Goal: Task Accomplishment & Management: Manage account settings

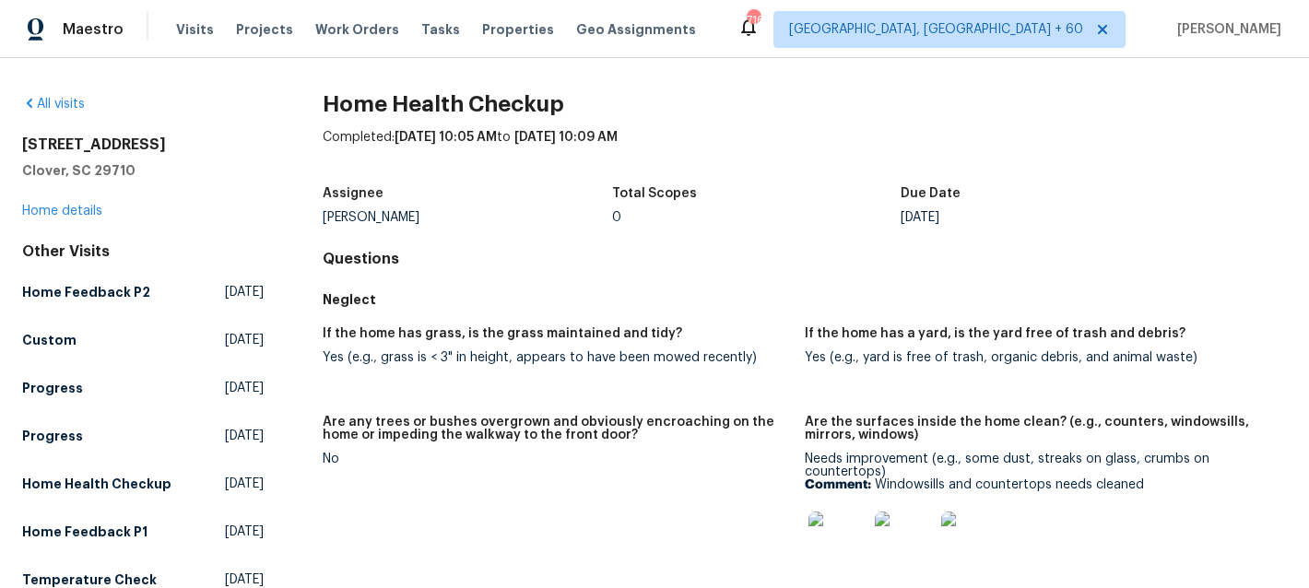
click at [121, 145] on h2 "[STREET_ADDRESS]" at bounding box center [142, 144] width 241 height 18
copy h2 "[STREET_ADDRESS]"
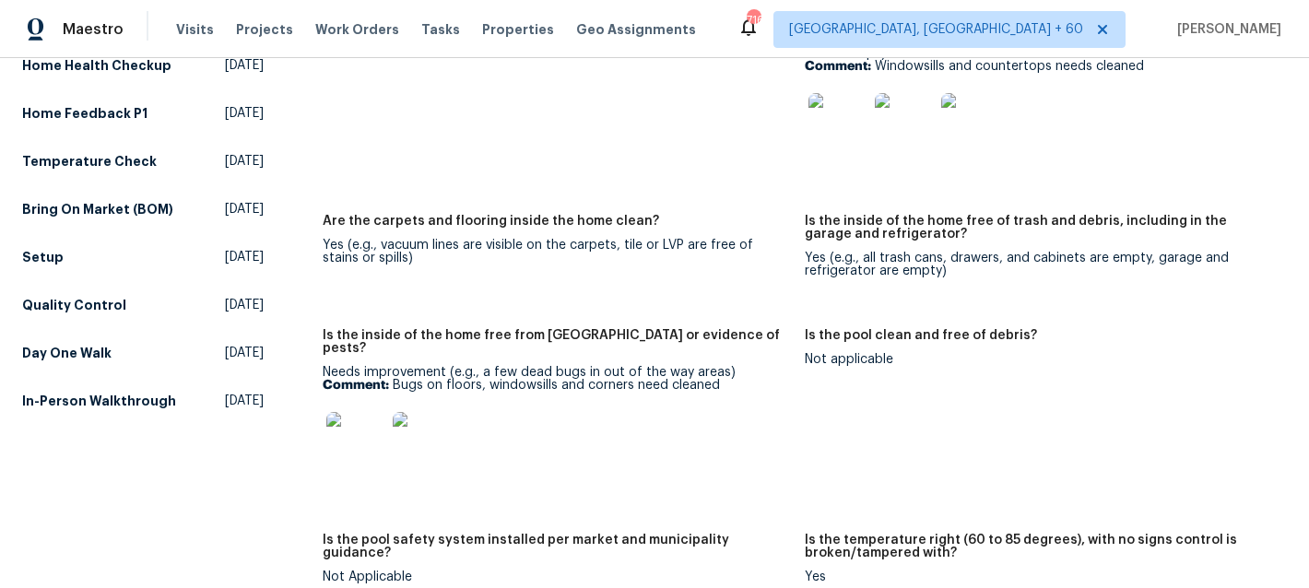
scroll to position [441, 0]
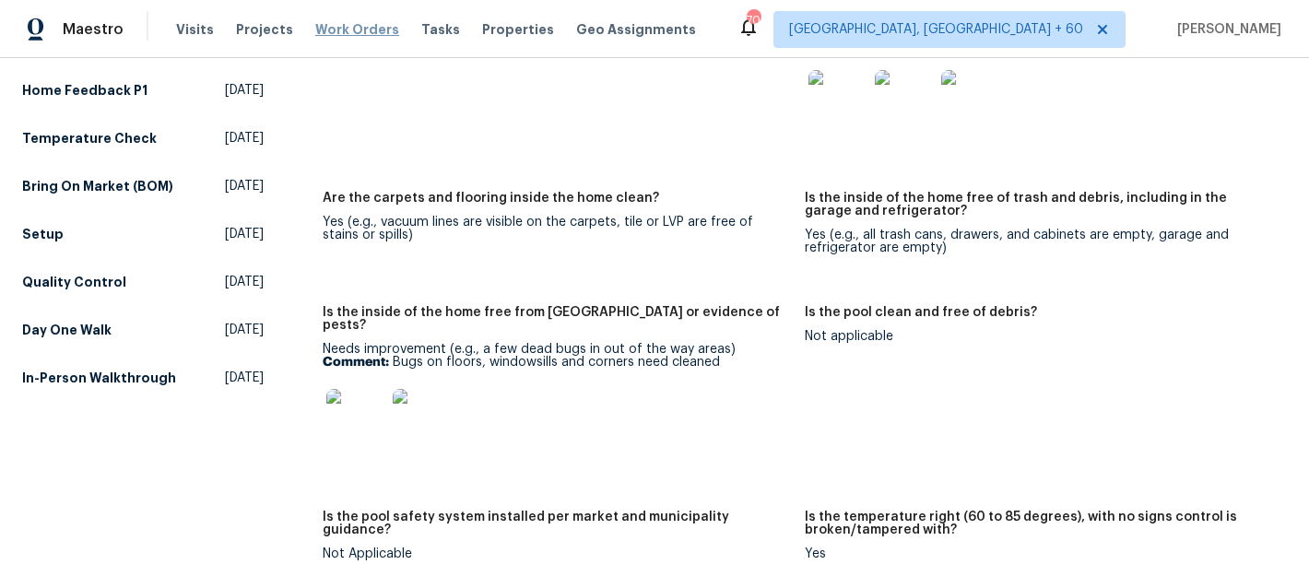
click at [341, 20] on span "Work Orders" at bounding box center [357, 29] width 84 height 18
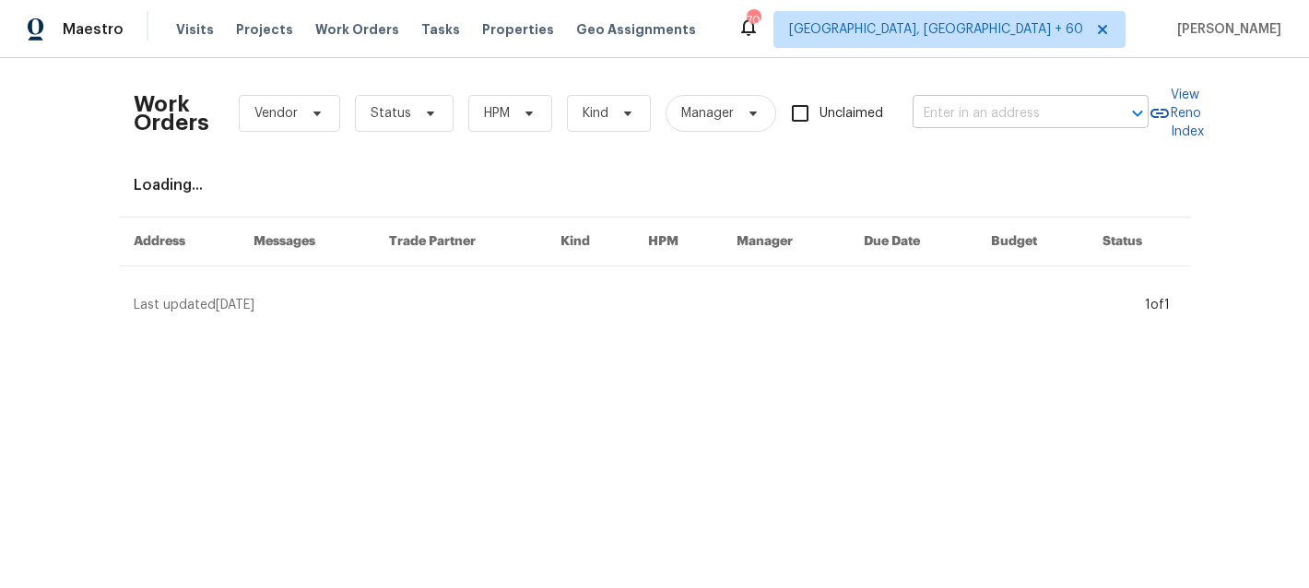
click at [1021, 124] on input "text" at bounding box center [1004, 114] width 184 height 29
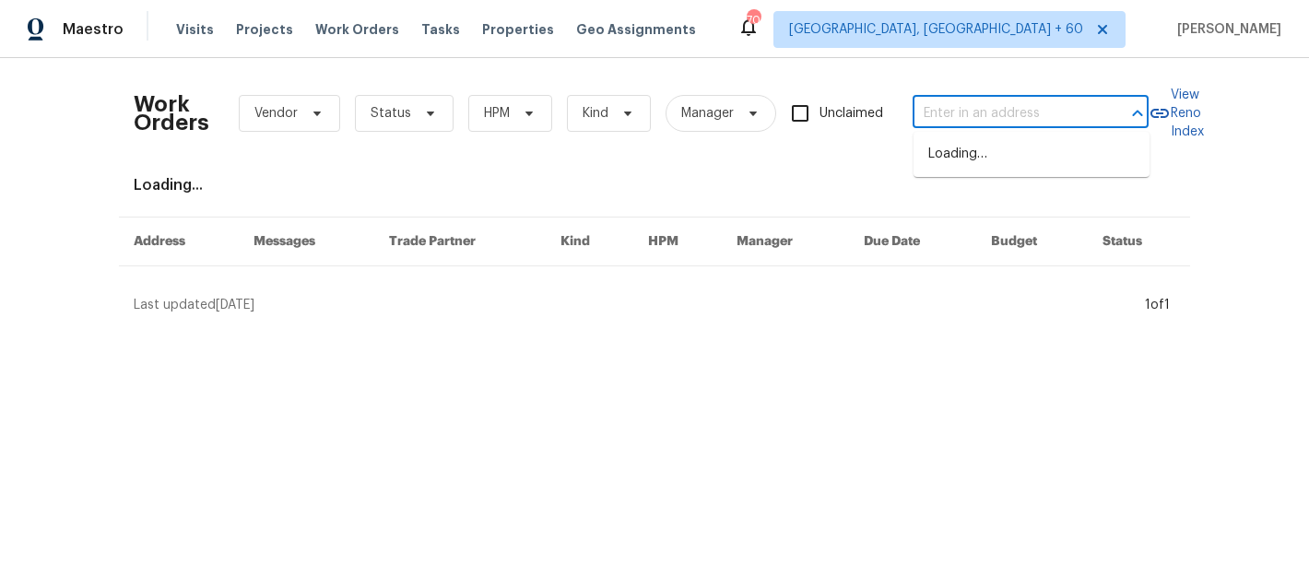
paste input "[STREET_ADDRESS][PERSON_NAME]"
type input "[STREET_ADDRESS][PERSON_NAME]"
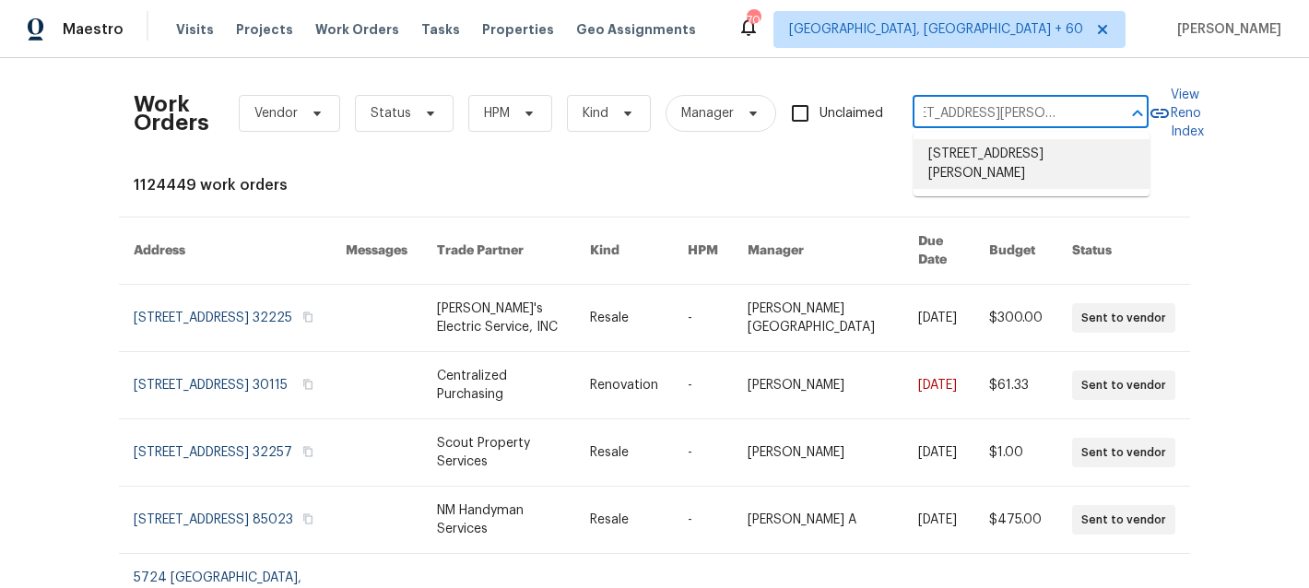
click at [1006, 155] on li "[STREET_ADDRESS][PERSON_NAME]" at bounding box center [1031, 164] width 236 height 50
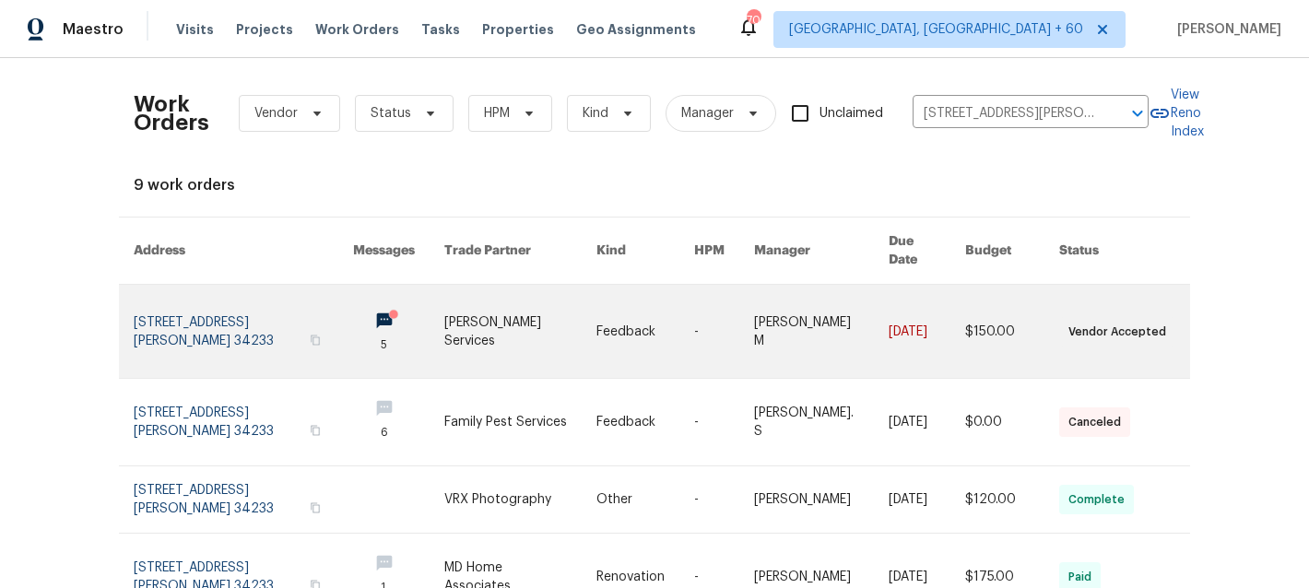
click at [492, 304] on link at bounding box center [520, 331] width 152 height 93
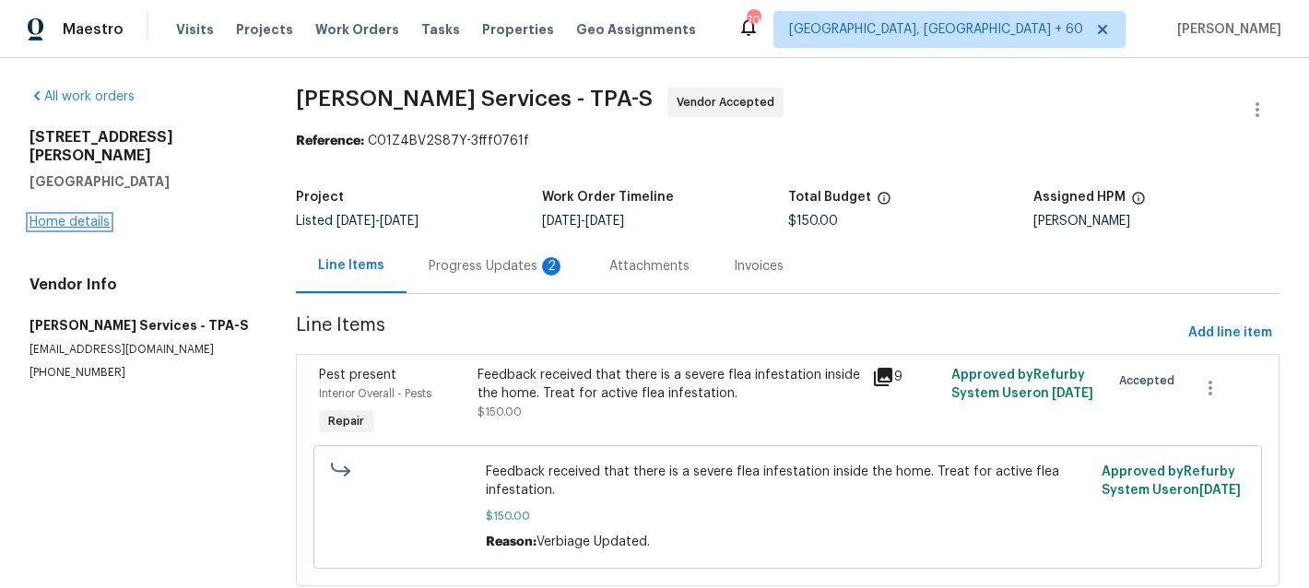
click at [59, 216] on link "Home details" at bounding box center [69, 222] width 80 height 13
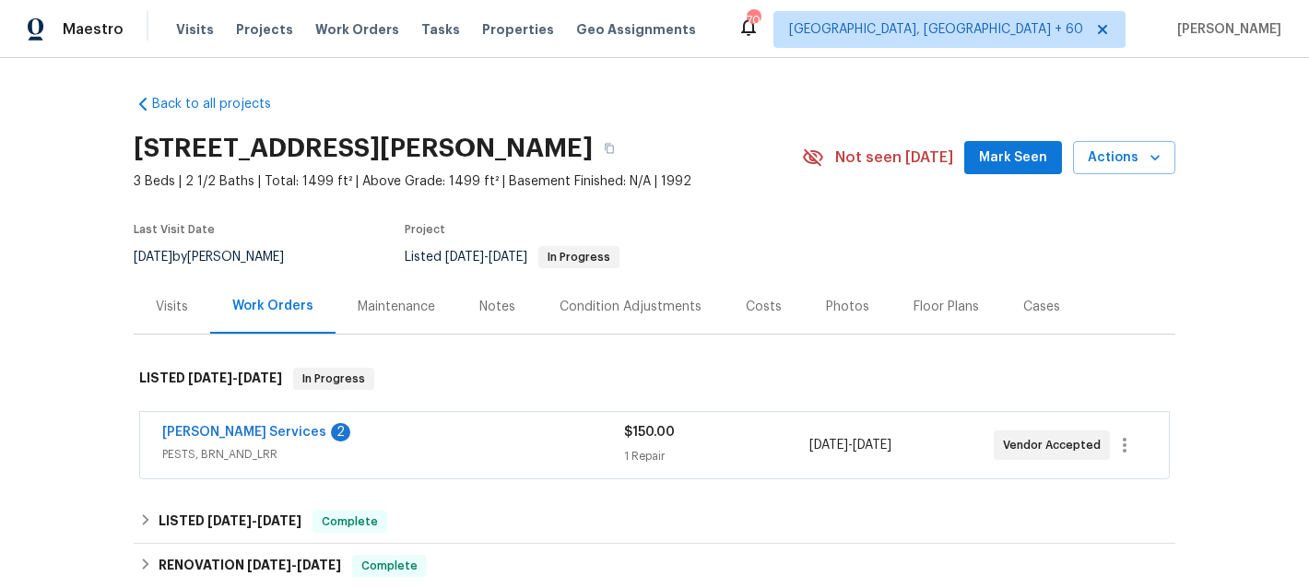
click at [343, 39] on div "Visits Projects Work Orders Tasks Properties Geo Assignments" at bounding box center [447, 29] width 542 height 37
click at [323, 33] on span "Work Orders" at bounding box center [357, 29] width 84 height 18
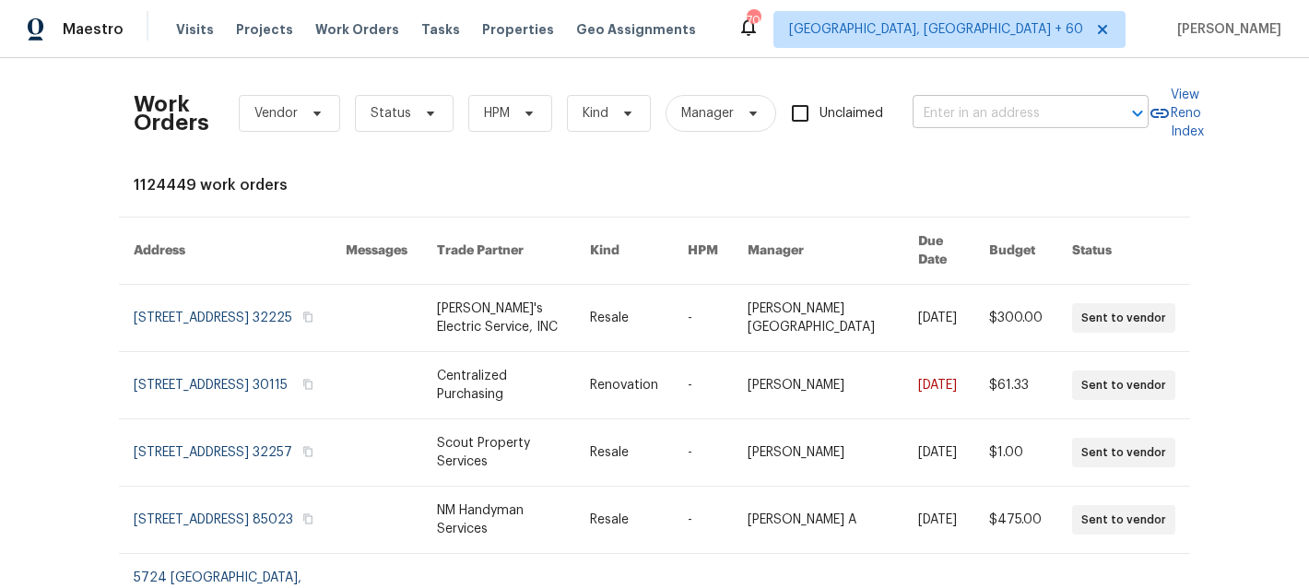
click at [993, 112] on input "text" at bounding box center [1004, 114] width 184 height 29
paste input "[STREET_ADDRESS][PERSON_NAME]"
type input "[STREET_ADDRESS][PERSON_NAME]"
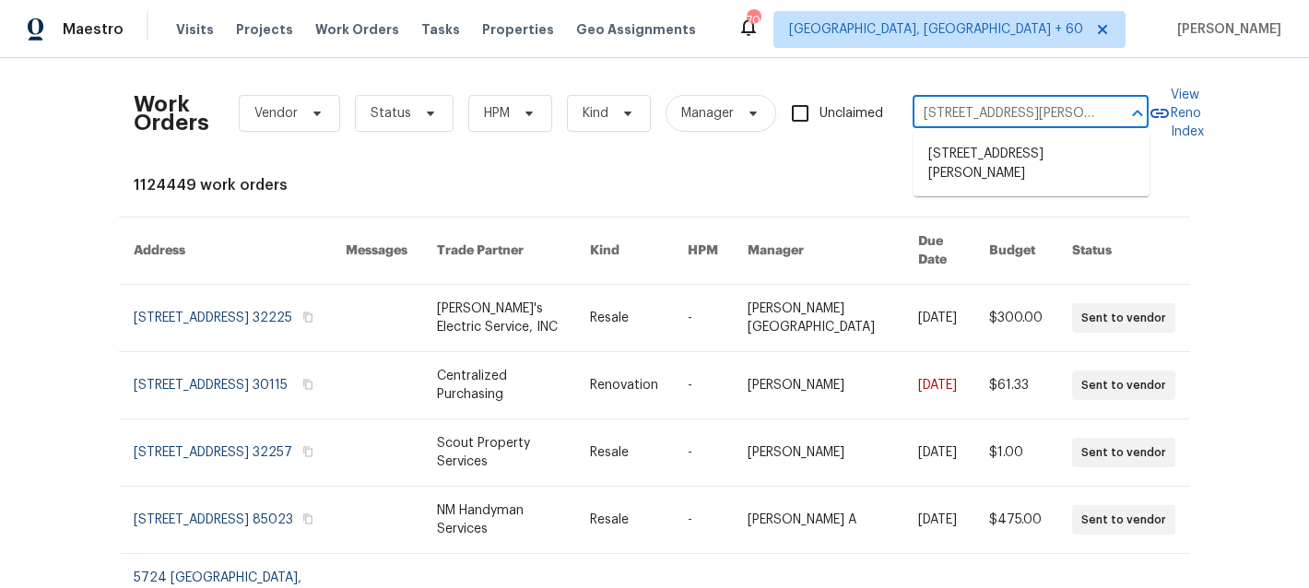
scroll to position [0, 51]
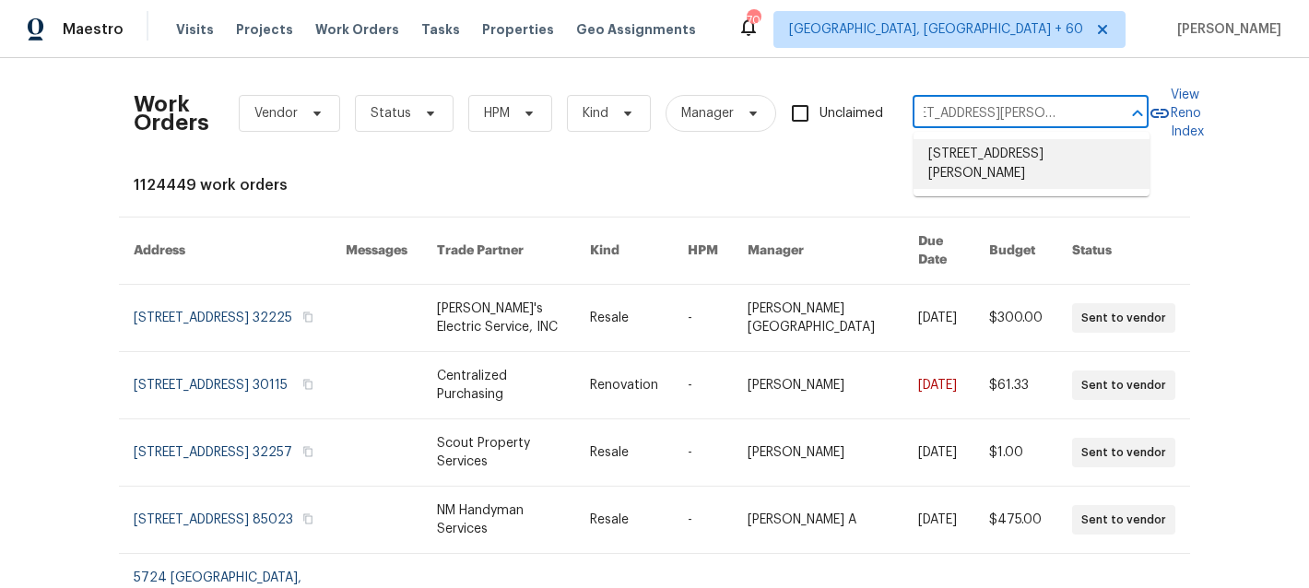
click at [996, 158] on li "[STREET_ADDRESS][PERSON_NAME]" at bounding box center [1031, 164] width 236 height 50
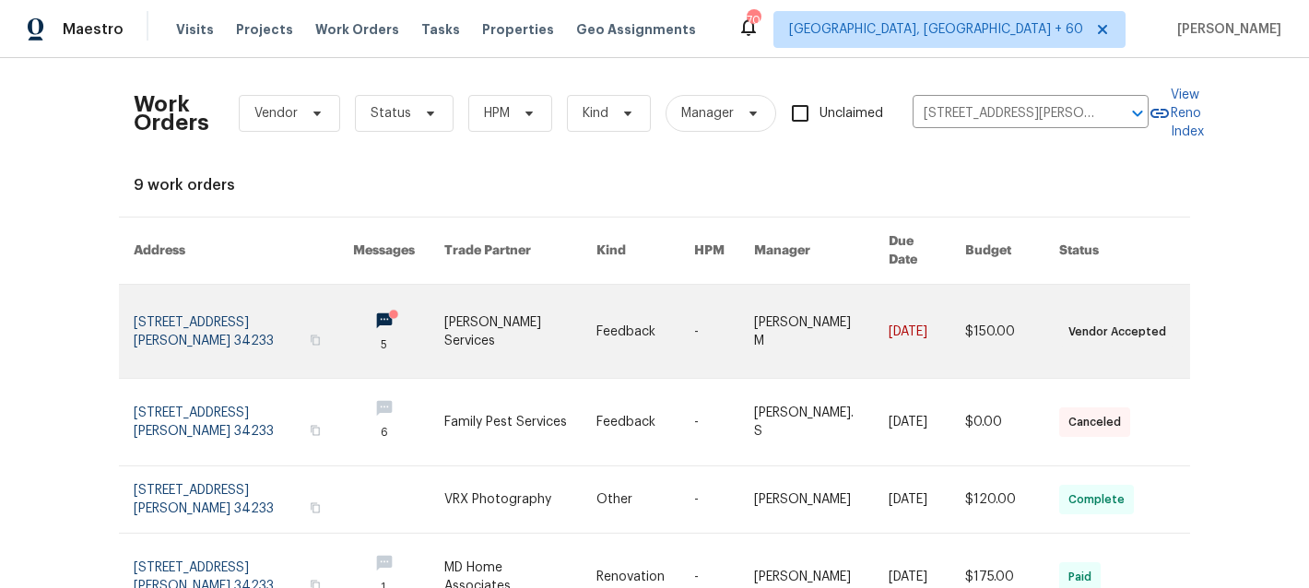
click at [582, 299] on link at bounding box center [520, 331] width 152 height 93
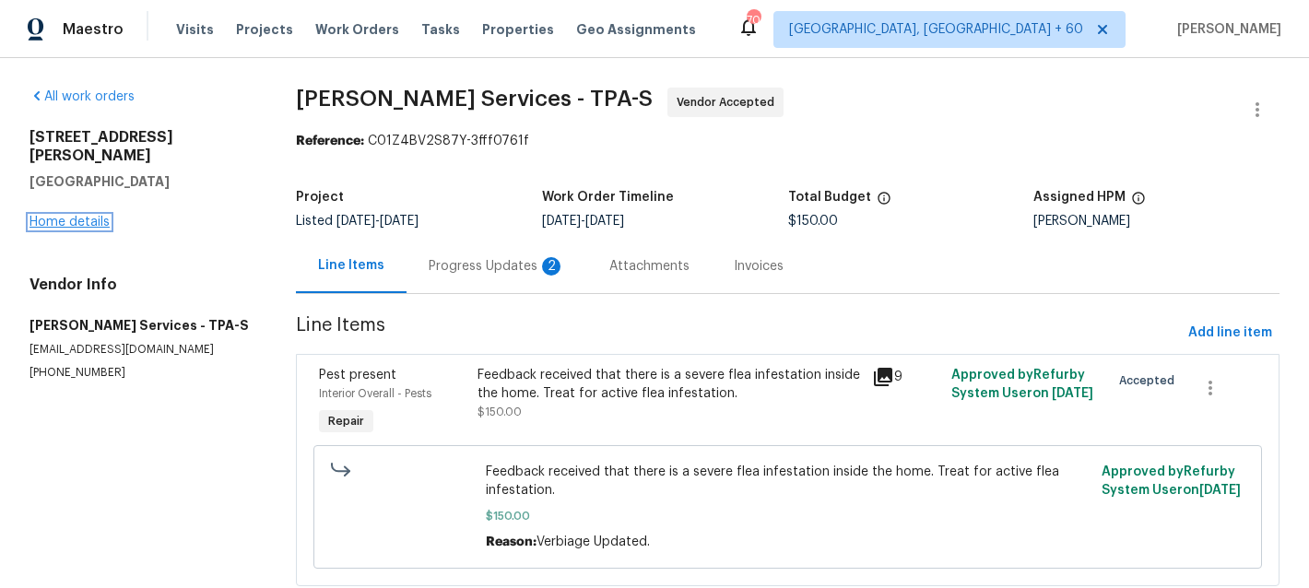
click at [71, 216] on link "Home details" at bounding box center [69, 222] width 80 height 13
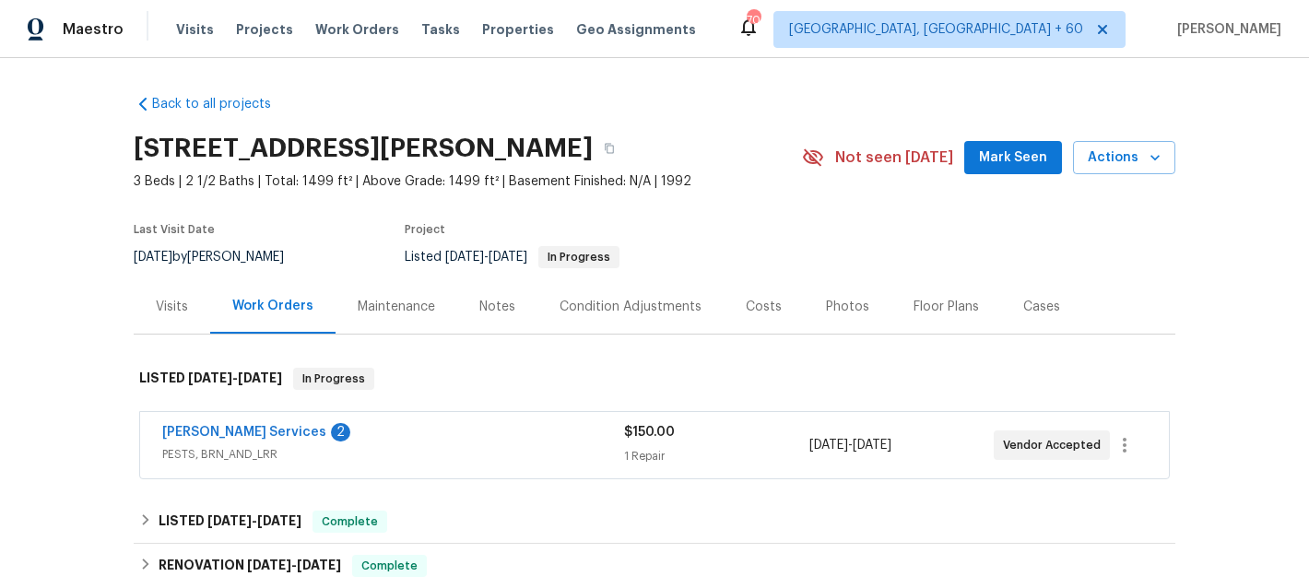
click at [389, 303] on div "Maintenance" at bounding box center [396, 307] width 77 height 18
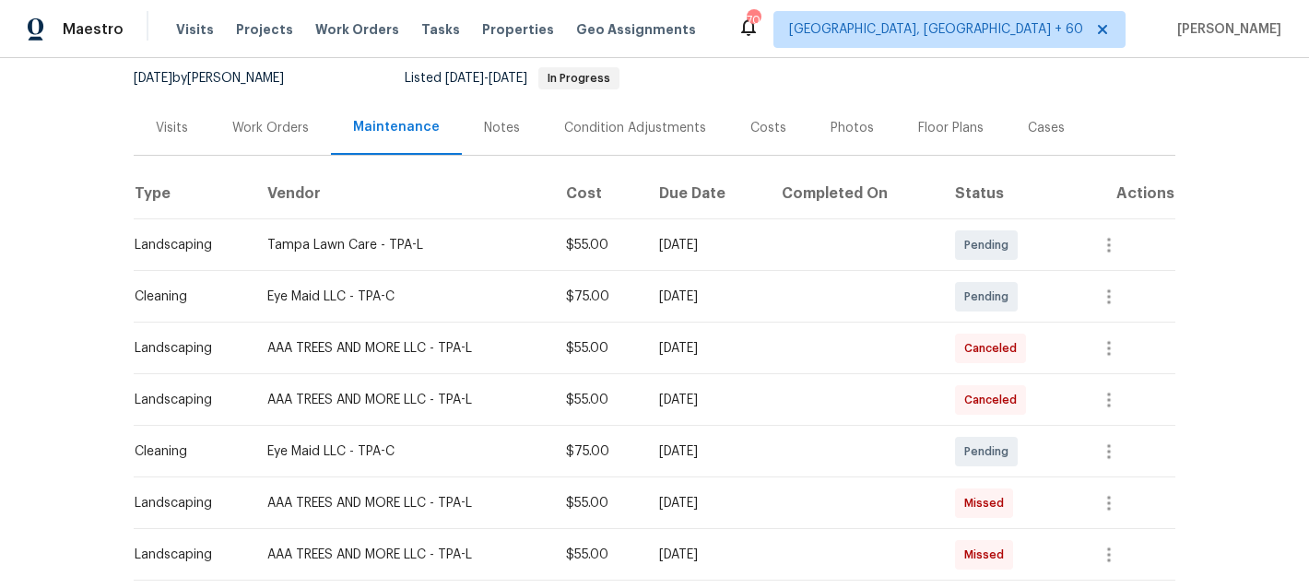
scroll to position [209, 0]
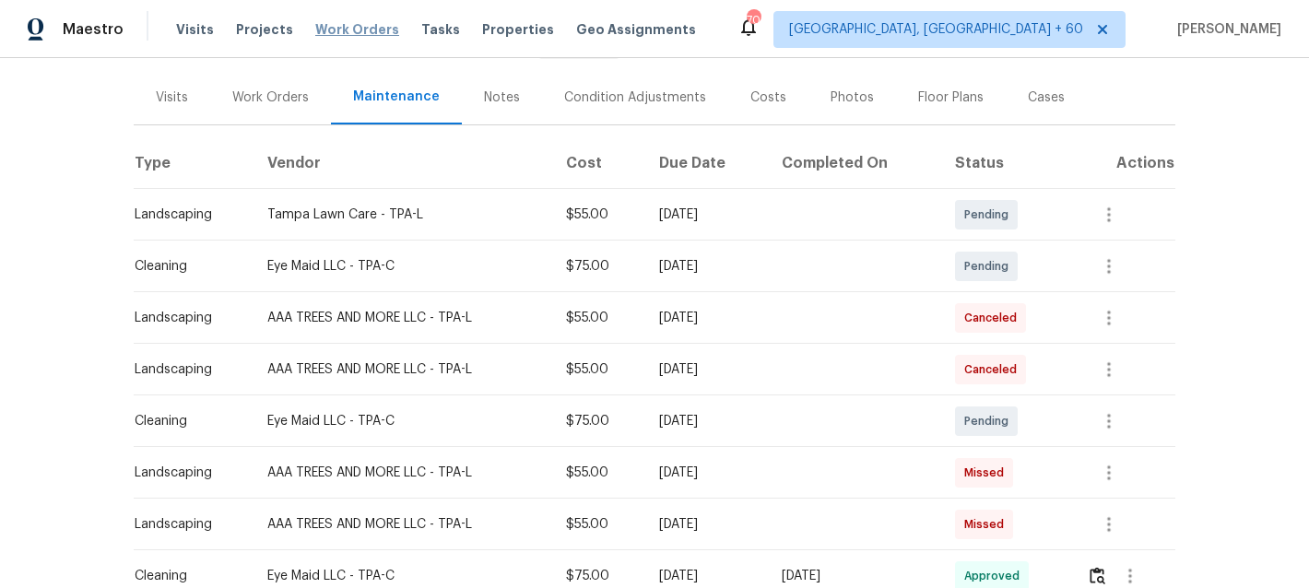
click at [358, 28] on span "Work Orders" at bounding box center [357, 29] width 84 height 18
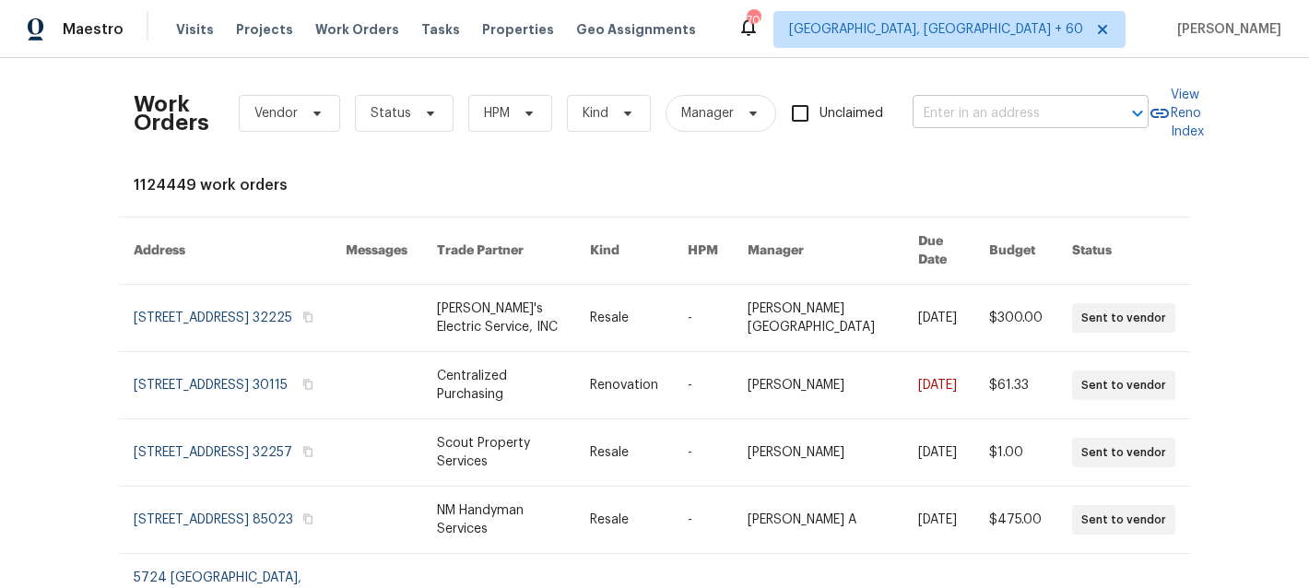
click at [962, 102] on input "text" at bounding box center [1004, 114] width 184 height 29
paste input "[STREET_ADDRESS][PERSON_NAME]"
type input "[STREET_ADDRESS][PERSON_NAME]"
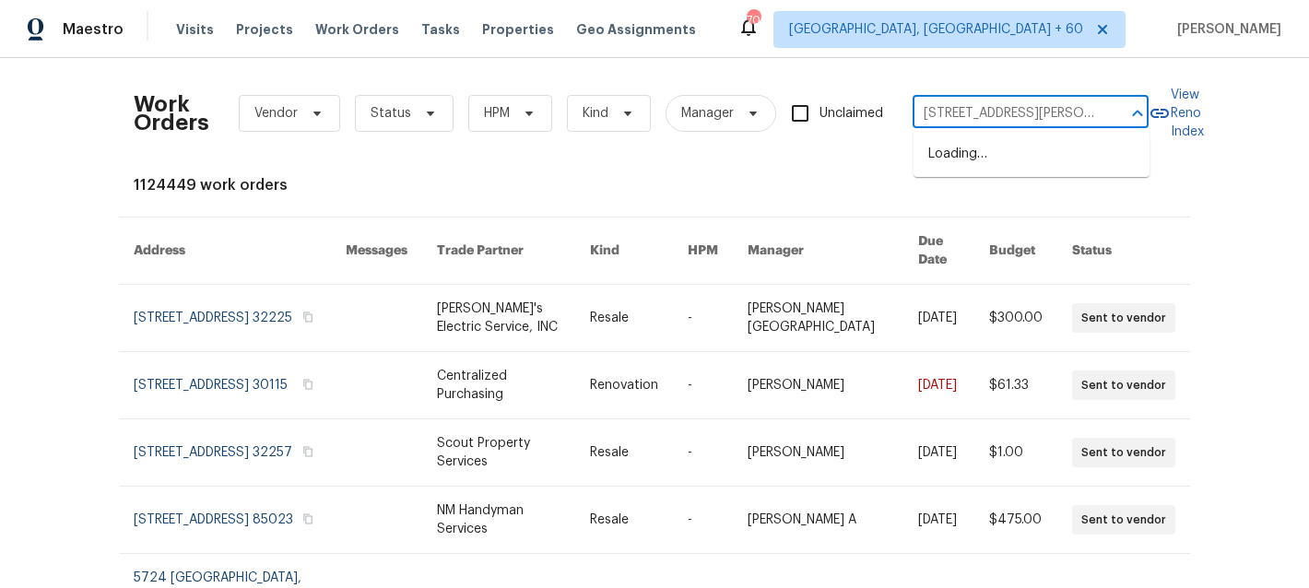
scroll to position [0, 52]
click at [1003, 164] on li "[STREET_ADDRESS][PERSON_NAME]" at bounding box center [1031, 164] width 236 height 50
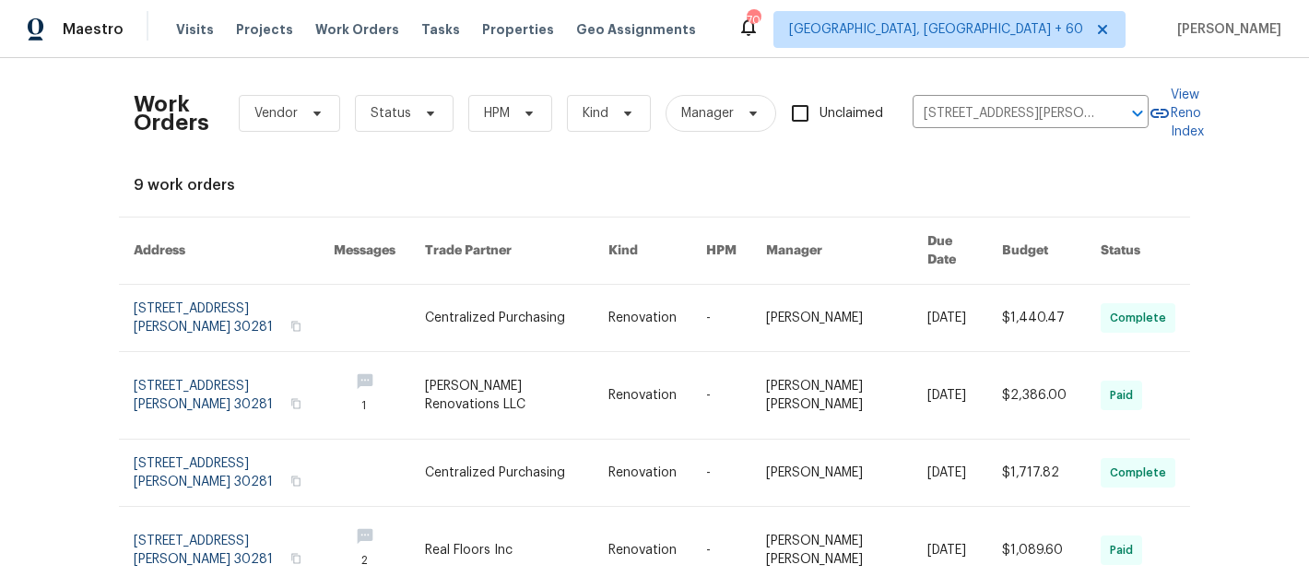
click at [552, 309] on link at bounding box center [516, 318] width 183 height 66
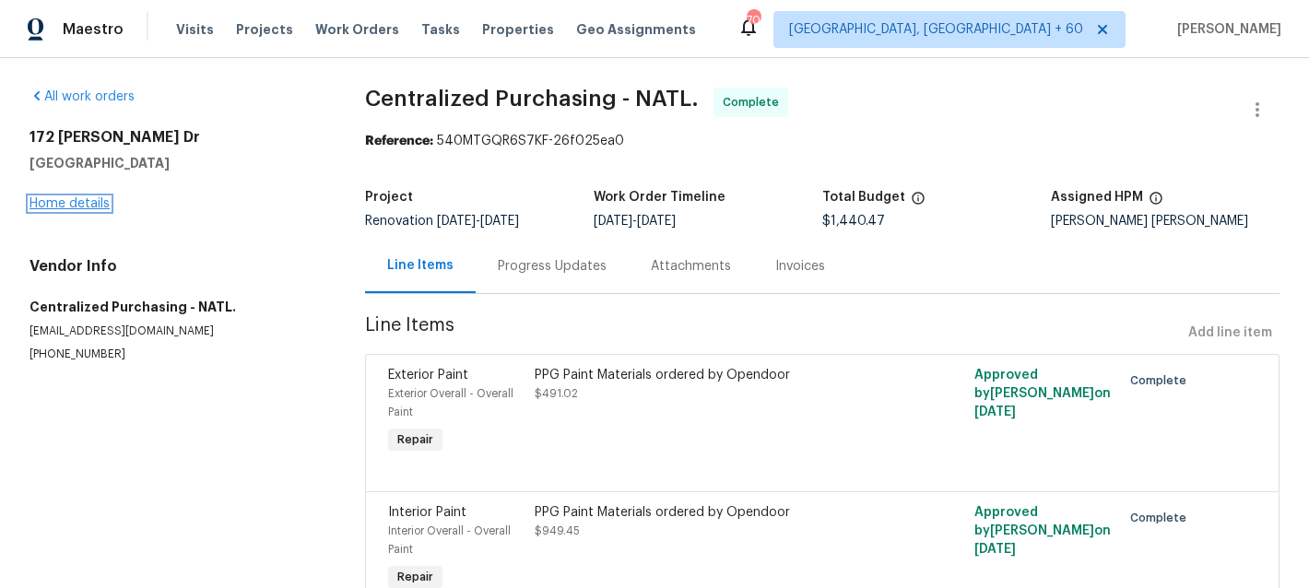
click at [59, 203] on link "Home details" at bounding box center [69, 203] width 80 height 13
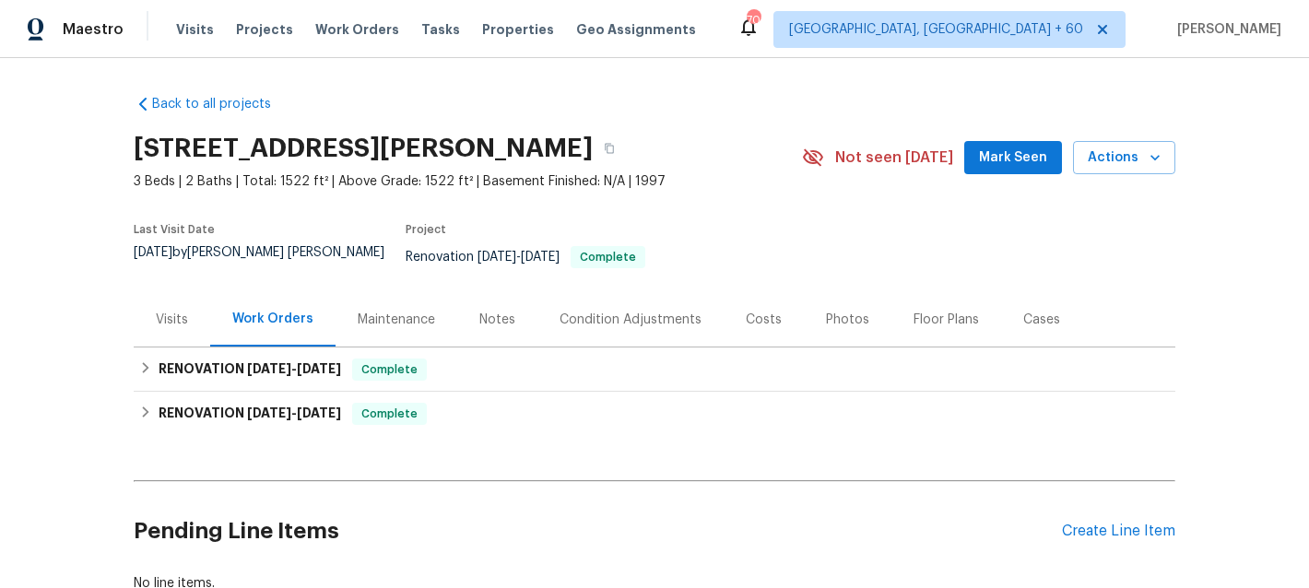
click at [407, 311] on div "Maintenance" at bounding box center [396, 320] width 77 height 18
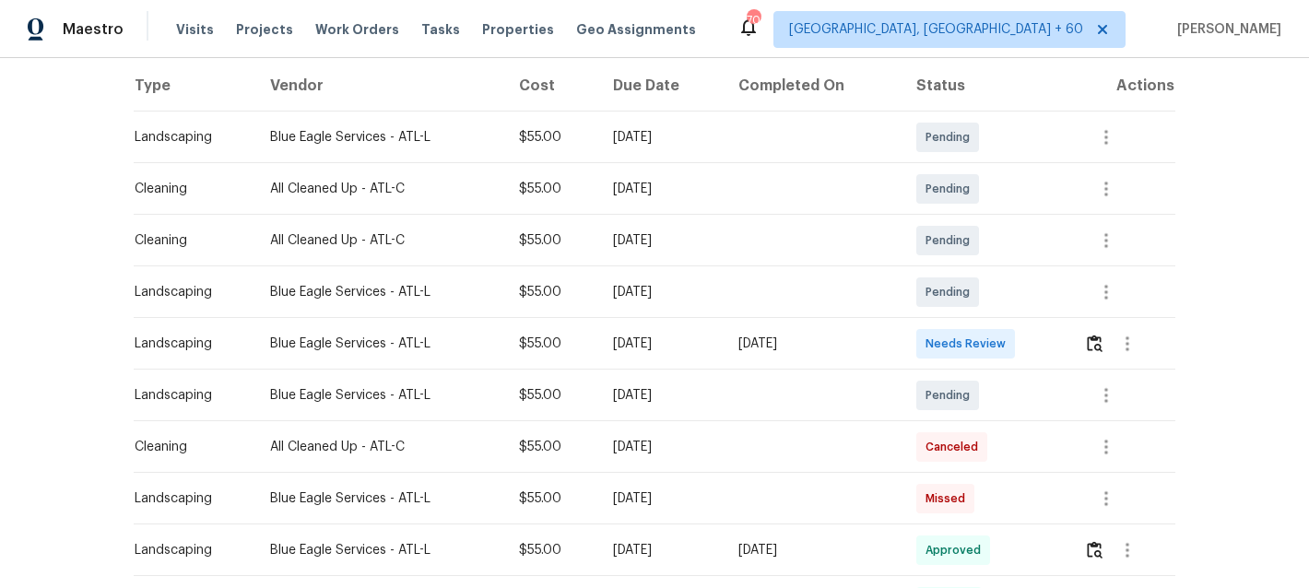
scroll to position [300, 0]
click at [1114, 383] on icon "button" at bounding box center [1106, 394] width 22 height 22
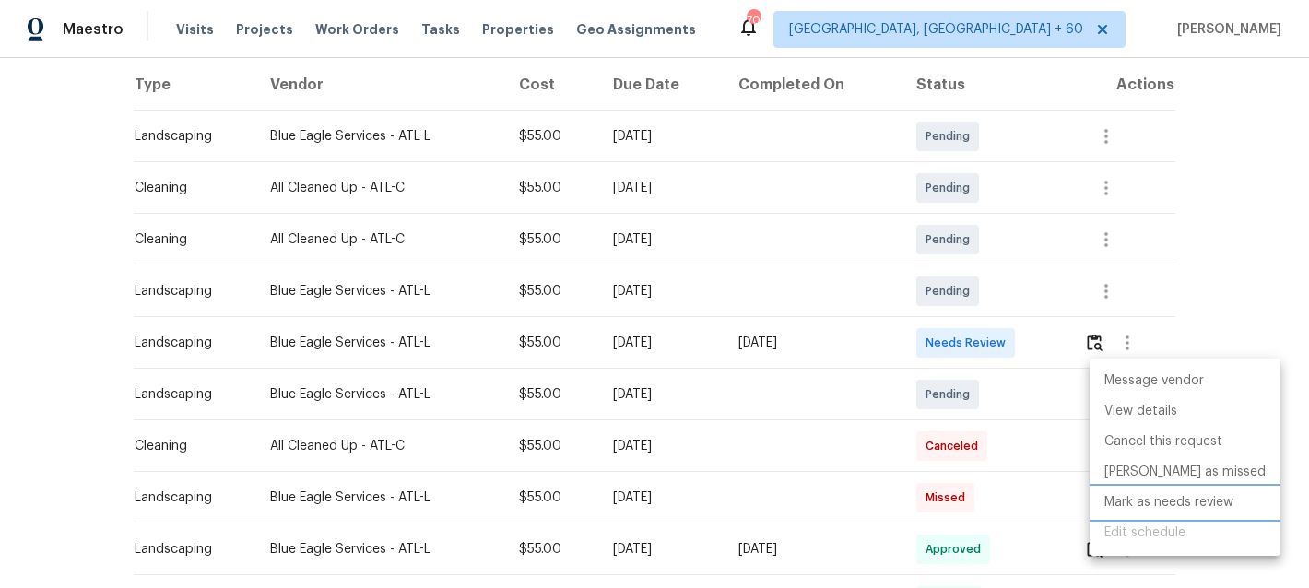
click at [1164, 513] on li "Mark as needs review" at bounding box center [1184, 503] width 191 height 30
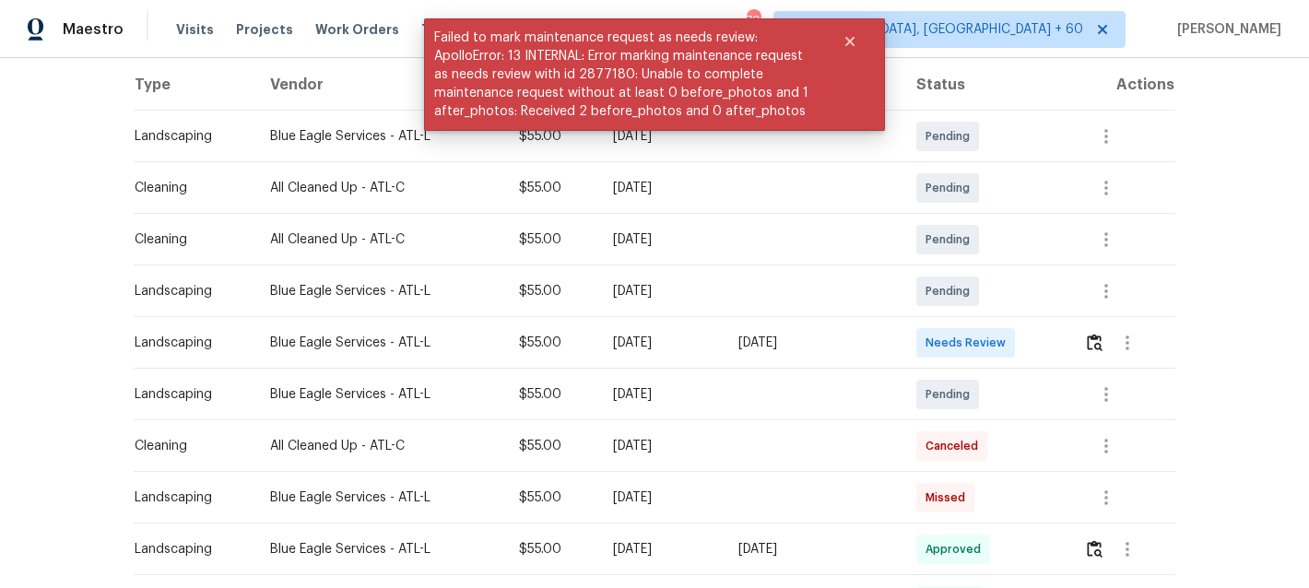
click at [1205, 303] on div "Back to all projects [STREET_ADDRESS][PERSON_NAME] 3 Beds | 2 Baths | Total: 15…" at bounding box center [654, 323] width 1309 height 530
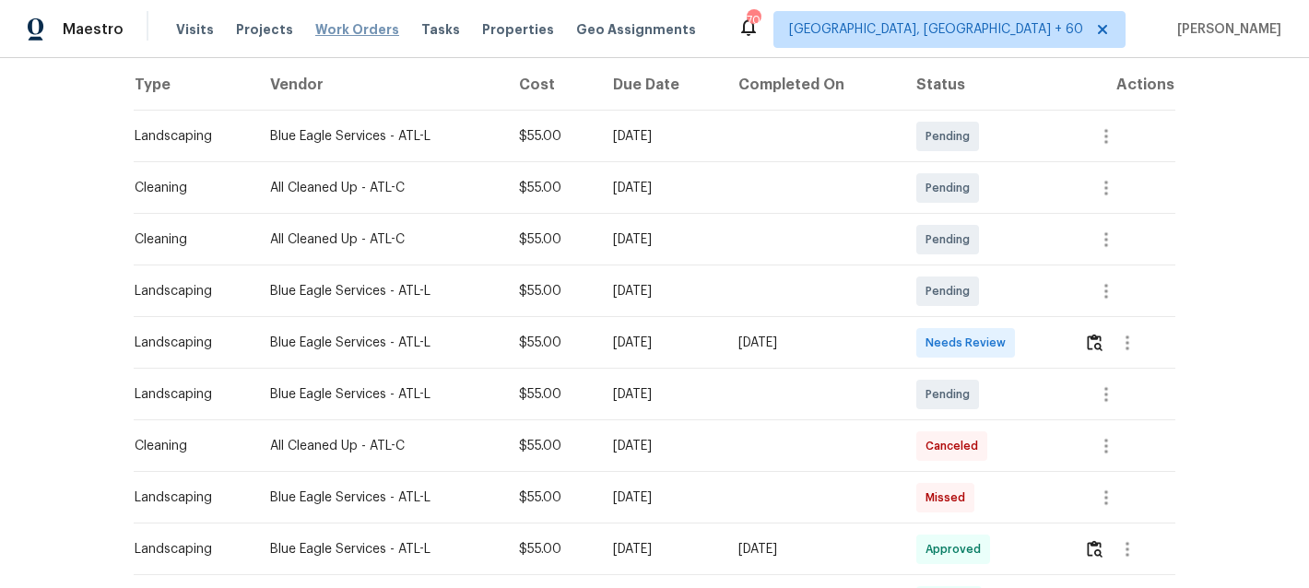
click at [374, 25] on span "Work Orders" at bounding box center [357, 29] width 84 height 18
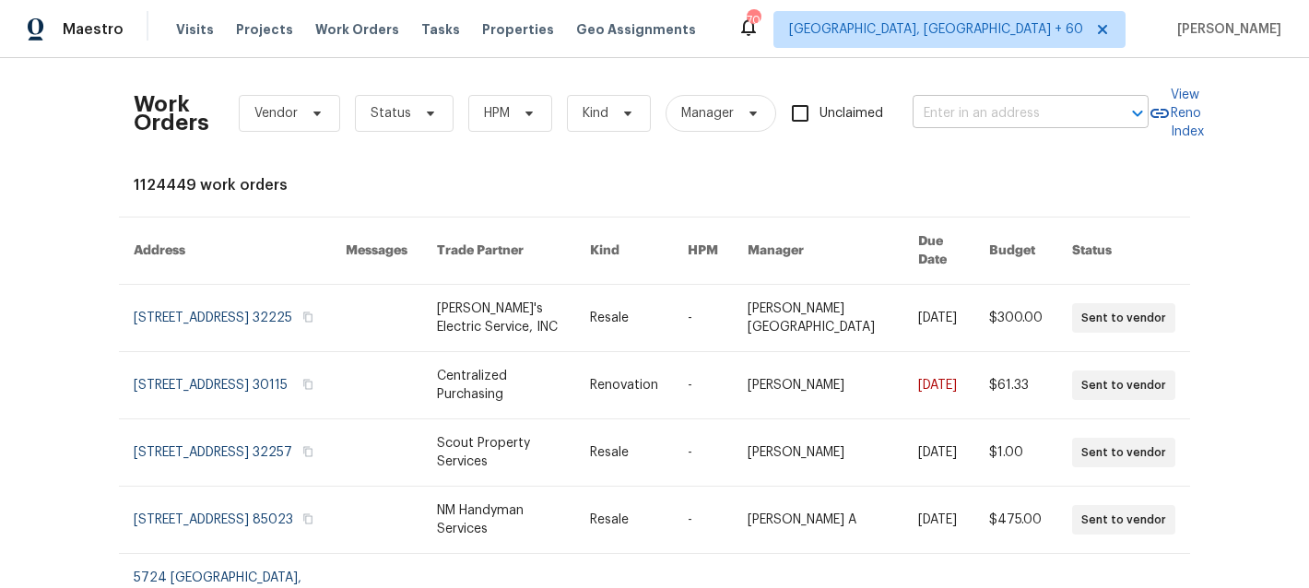
click at [971, 117] on input "text" at bounding box center [1004, 114] width 184 height 29
paste input "[STREET_ADDRESS]"
type input "[STREET_ADDRESS]"
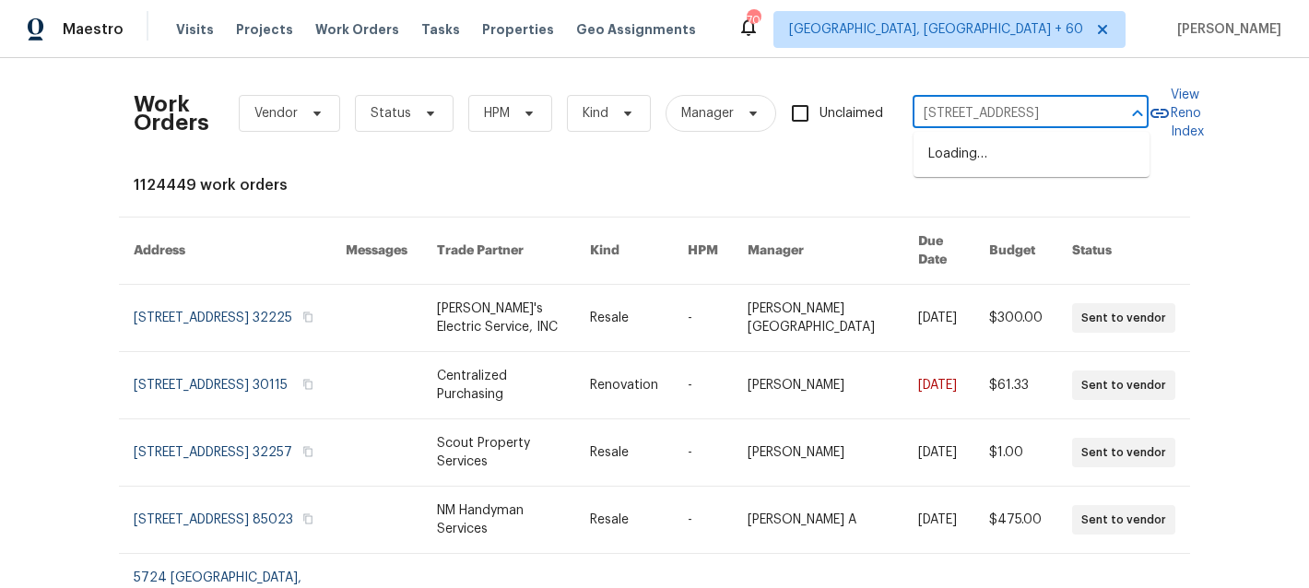
scroll to position [0, 73]
click at [992, 157] on li "[STREET_ADDRESS]" at bounding box center [1031, 154] width 236 height 30
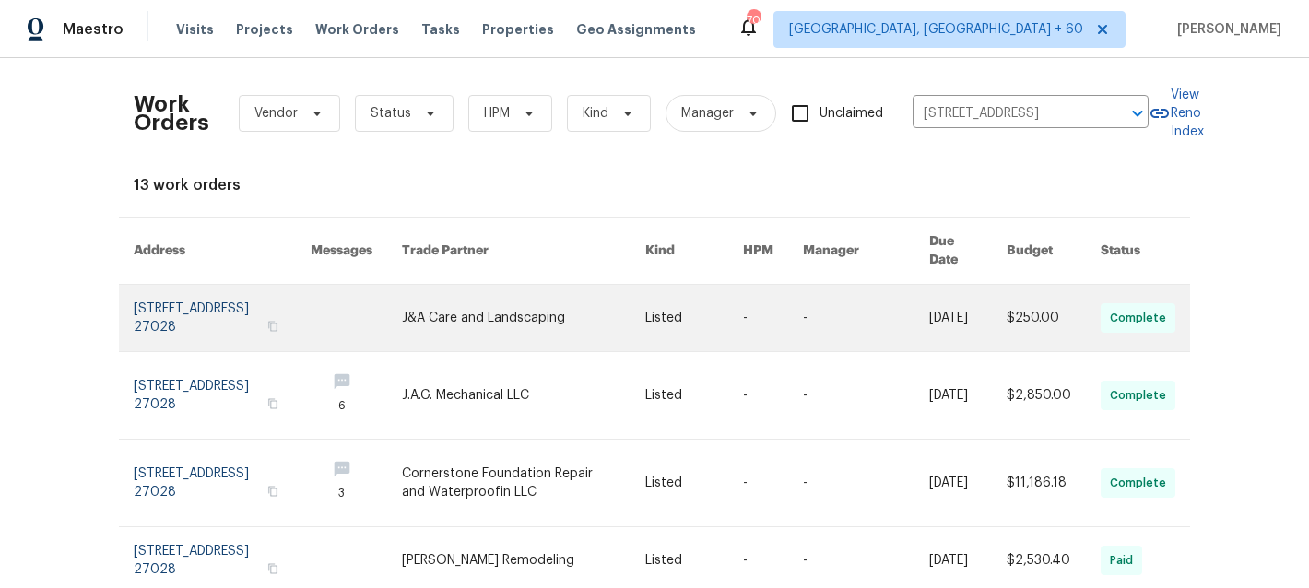
click at [530, 287] on link at bounding box center [524, 318] width 244 height 66
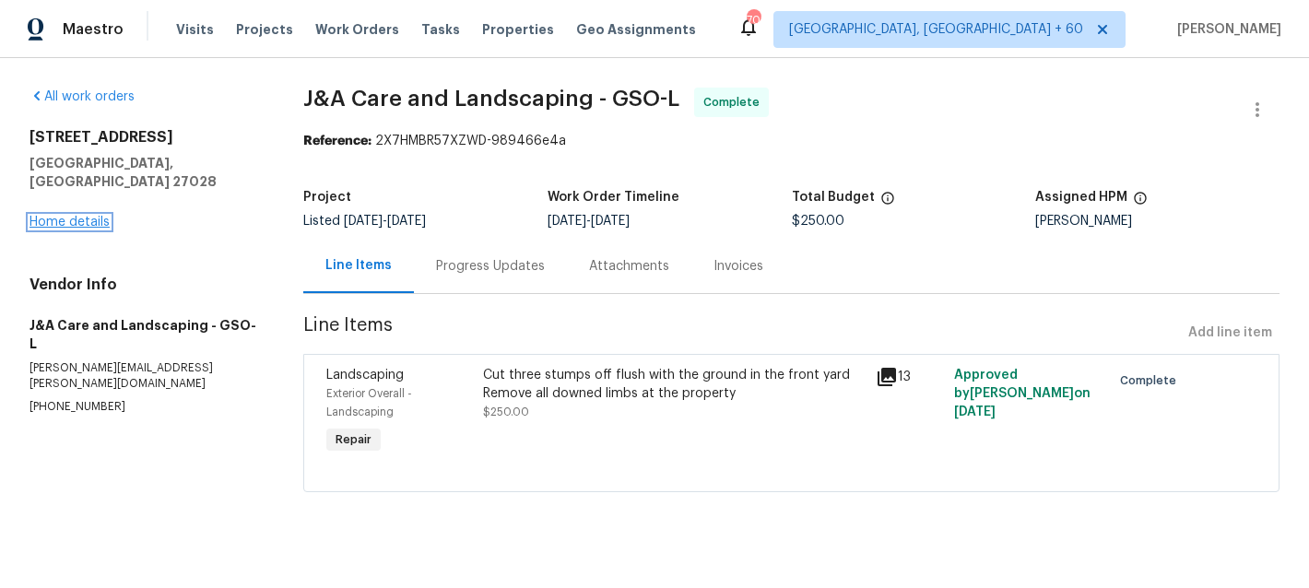
click at [76, 216] on link "Home details" at bounding box center [69, 222] width 80 height 13
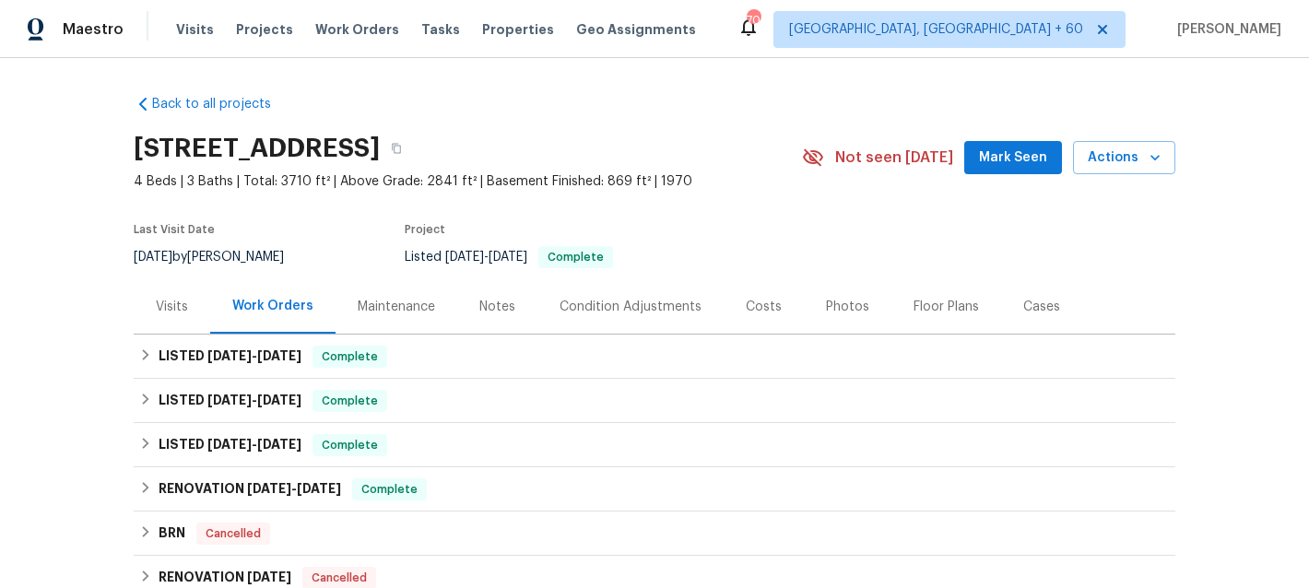
click at [390, 306] on div "Maintenance" at bounding box center [396, 307] width 77 height 18
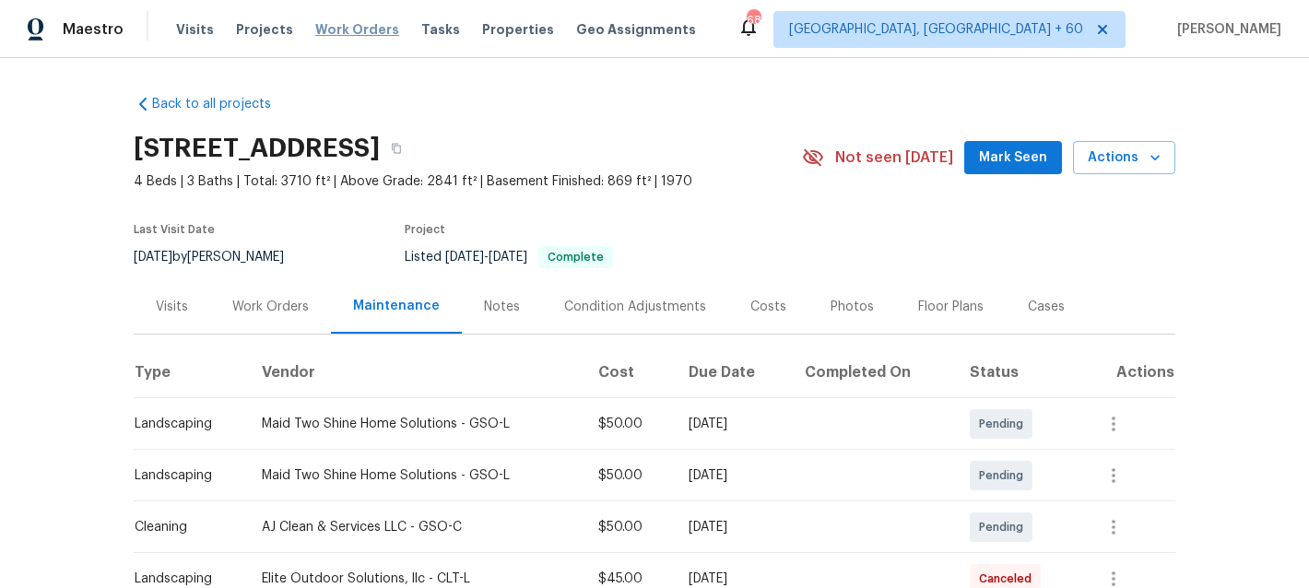
click at [337, 28] on span "Work Orders" at bounding box center [357, 29] width 84 height 18
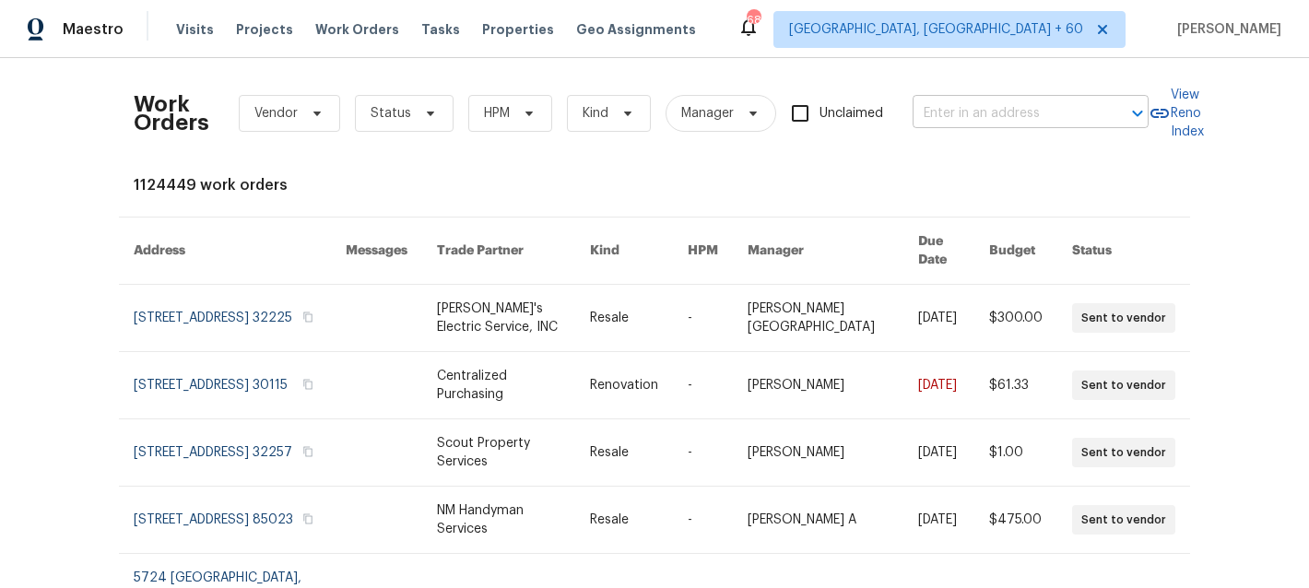
click at [956, 111] on input "text" at bounding box center [1004, 114] width 184 height 29
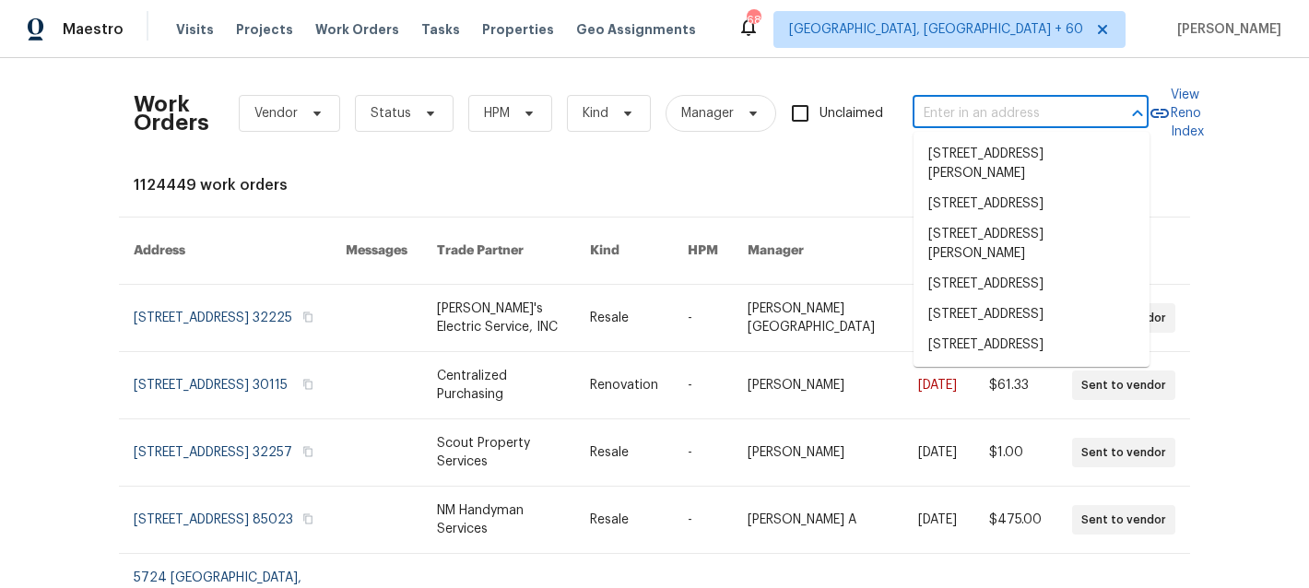
paste input "[STREET_ADDRESS]"
type input "[STREET_ADDRESS]"
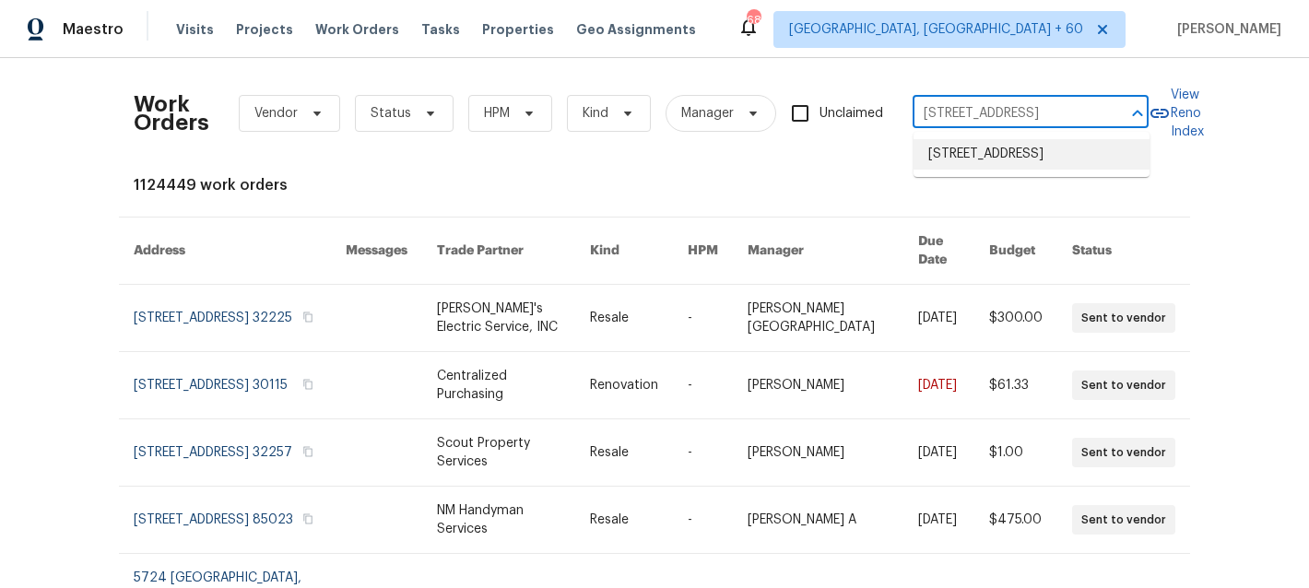
click at [994, 161] on li "[STREET_ADDRESS]" at bounding box center [1031, 154] width 236 height 30
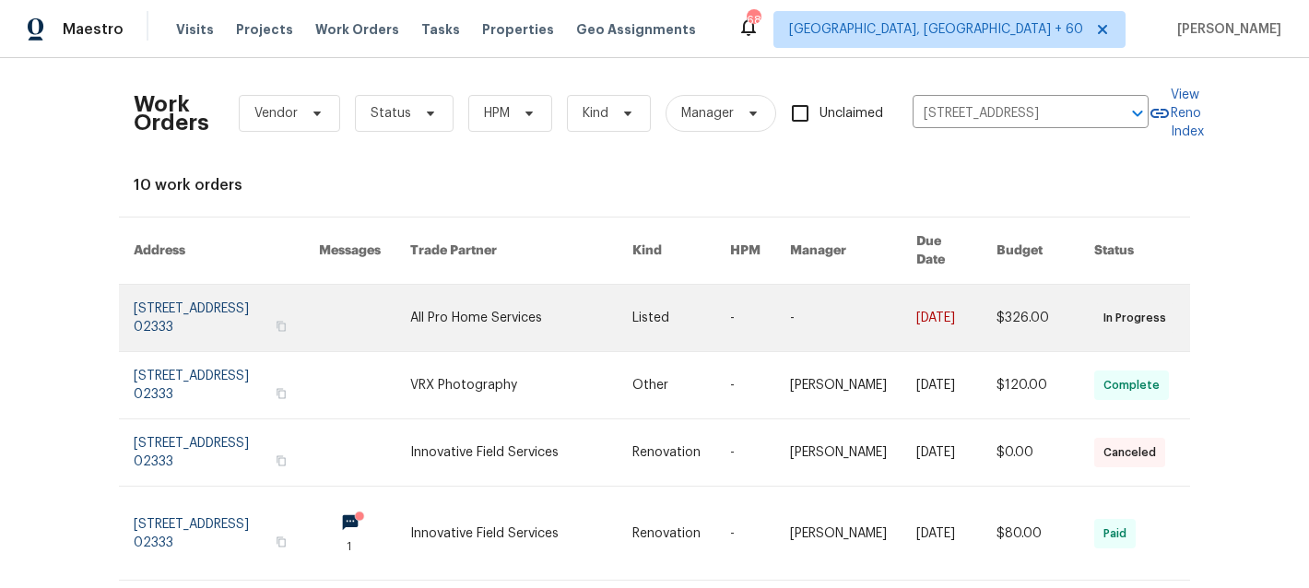
click at [626, 300] on link at bounding box center [521, 318] width 222 height 66
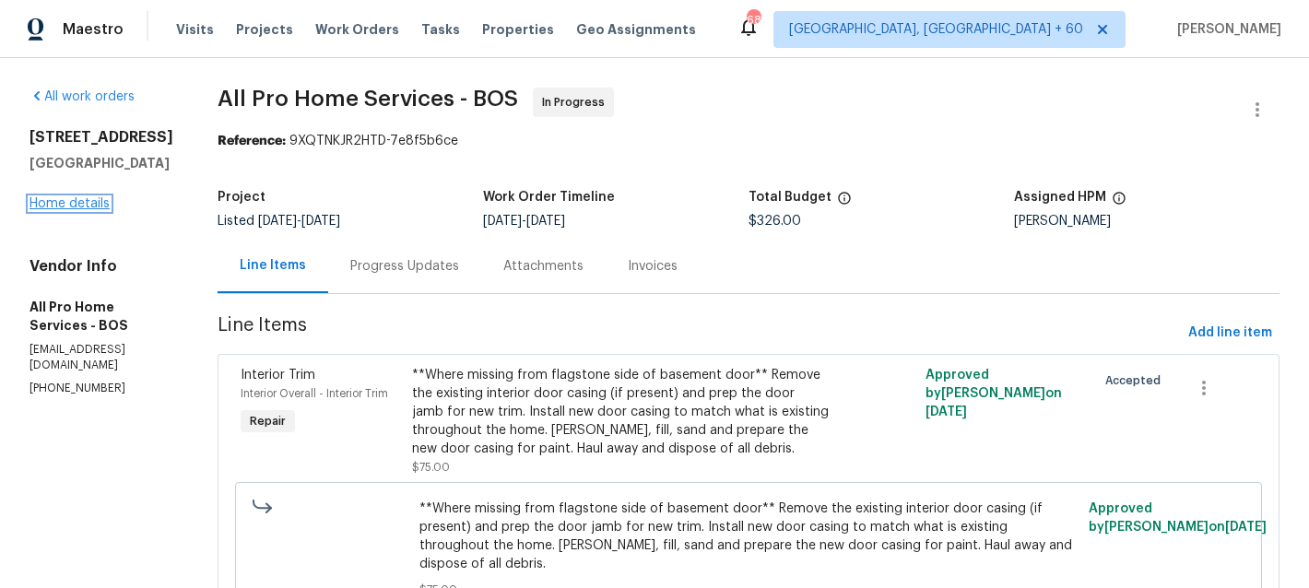
click at [53, 210] on link "Home details" at bounding box center [69, 203] width 80 height 13
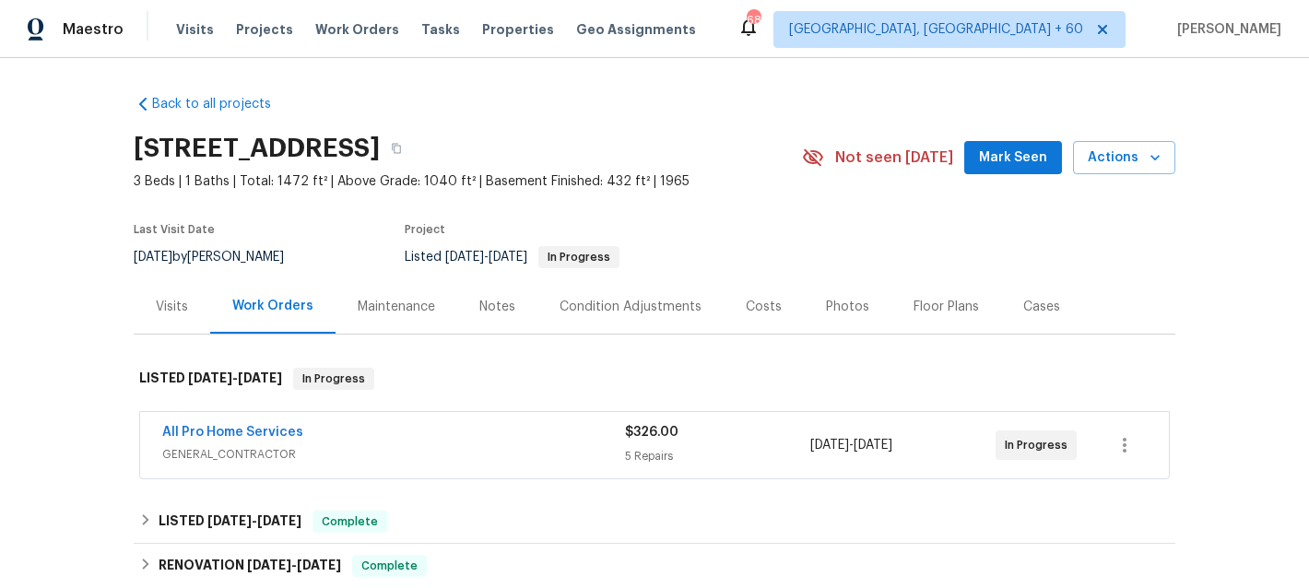
click at [384, 305] on div "Maintenance" at bounding box center [396, 307] width 77 height 18
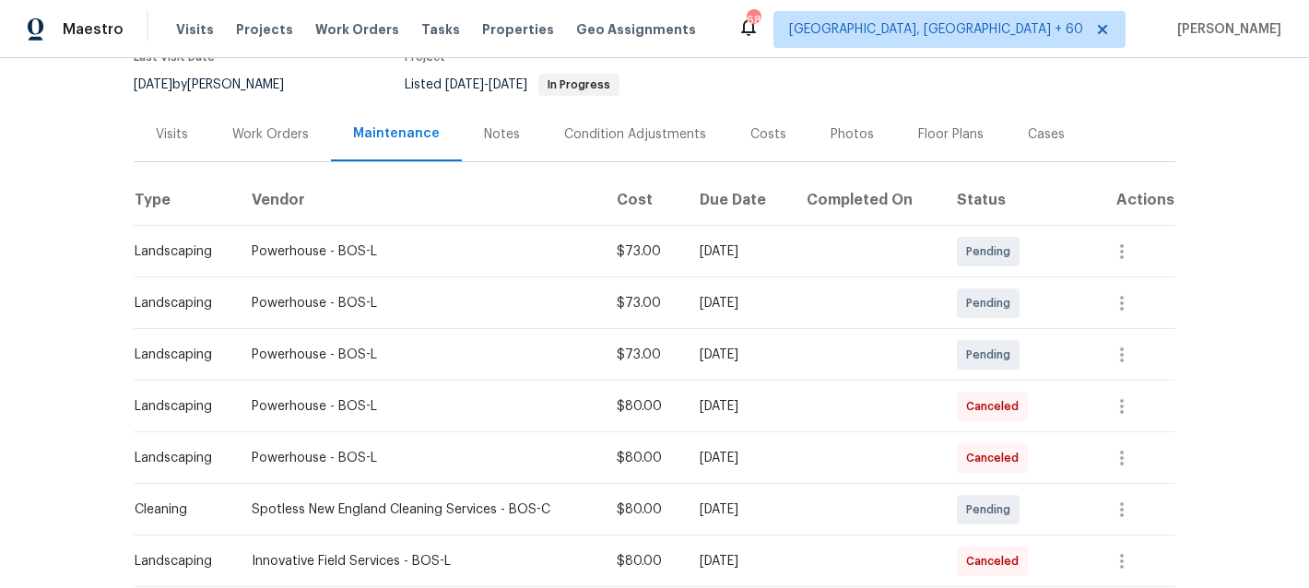
scroll to position [180, 0]
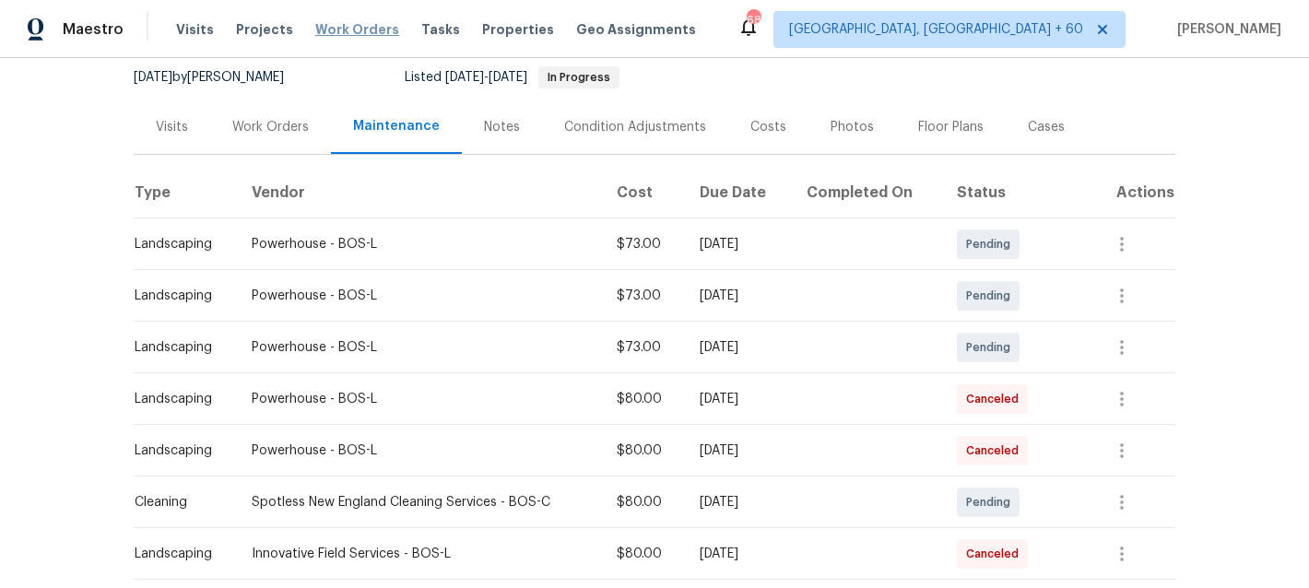
click at [315, 24] on span "Work Orders" at bounding box center [357, 29] width 84 height 18
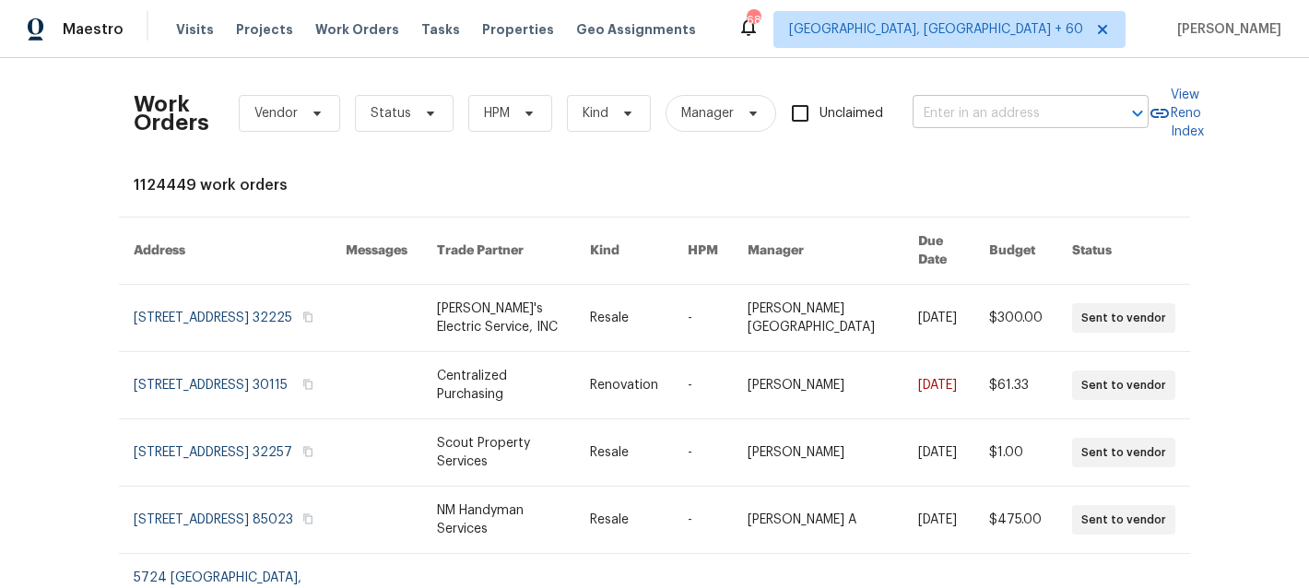
click at [1026, 104] on input "text" at bounding box center [1004, 114] width 184 height 29
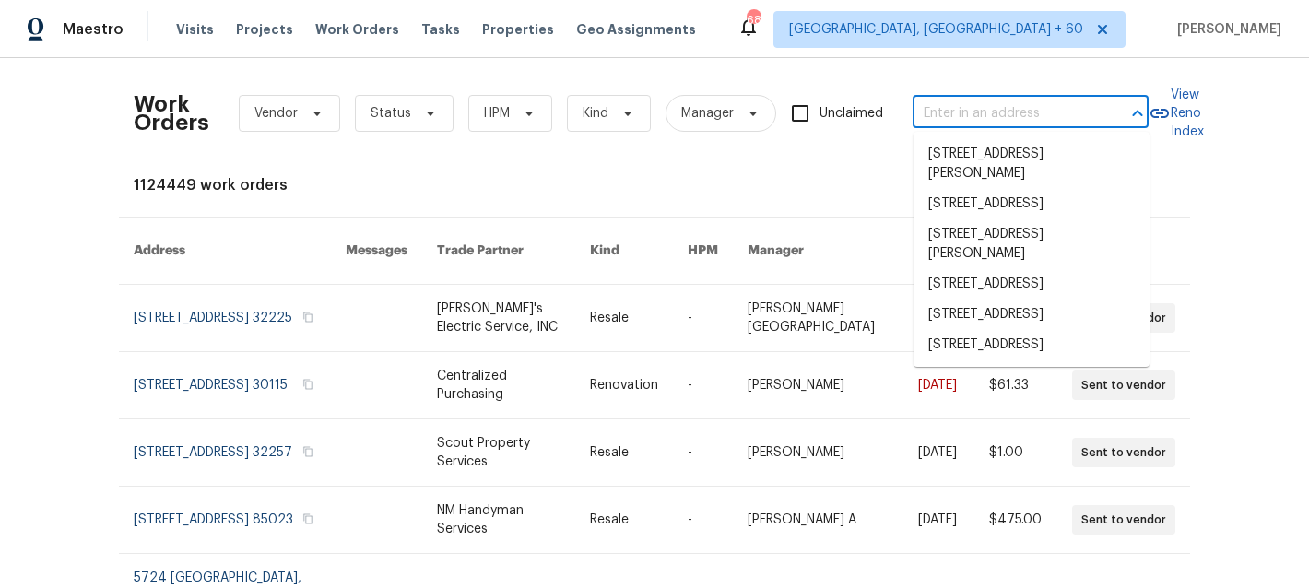
paste input "[STREET_ADDRESS]"
type input "[STREET_ADDRESS]"
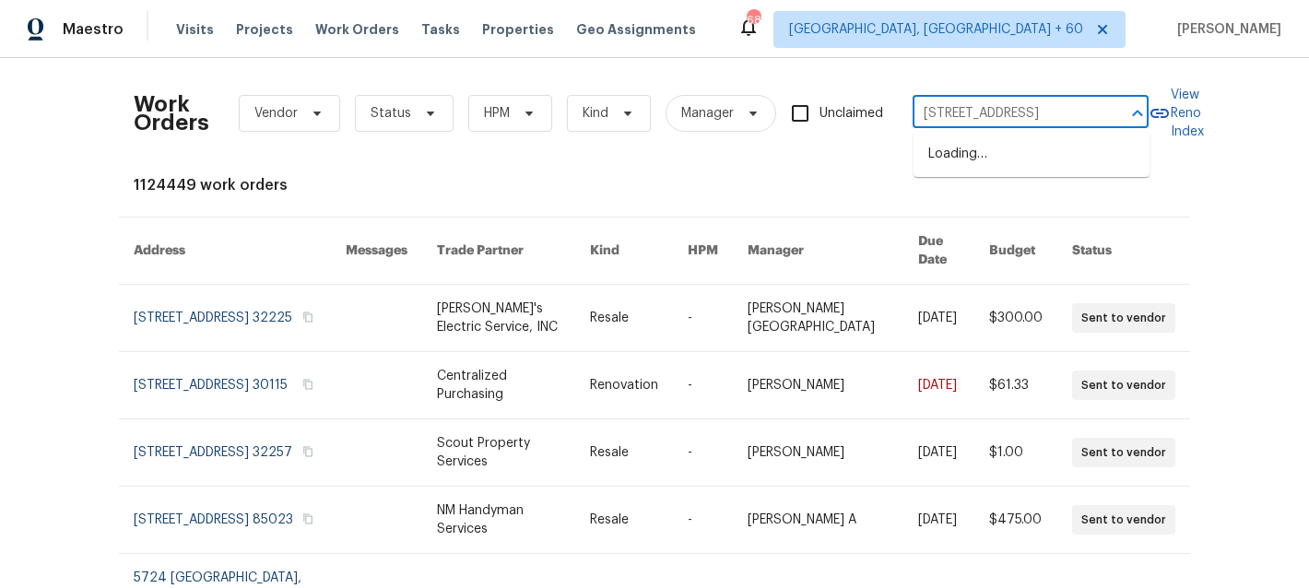
scroll to position [0, 80]
click at [992, 158] on li "[STREET_ADDRESS]" at bounding box center [1031, 154] width 236 height 30
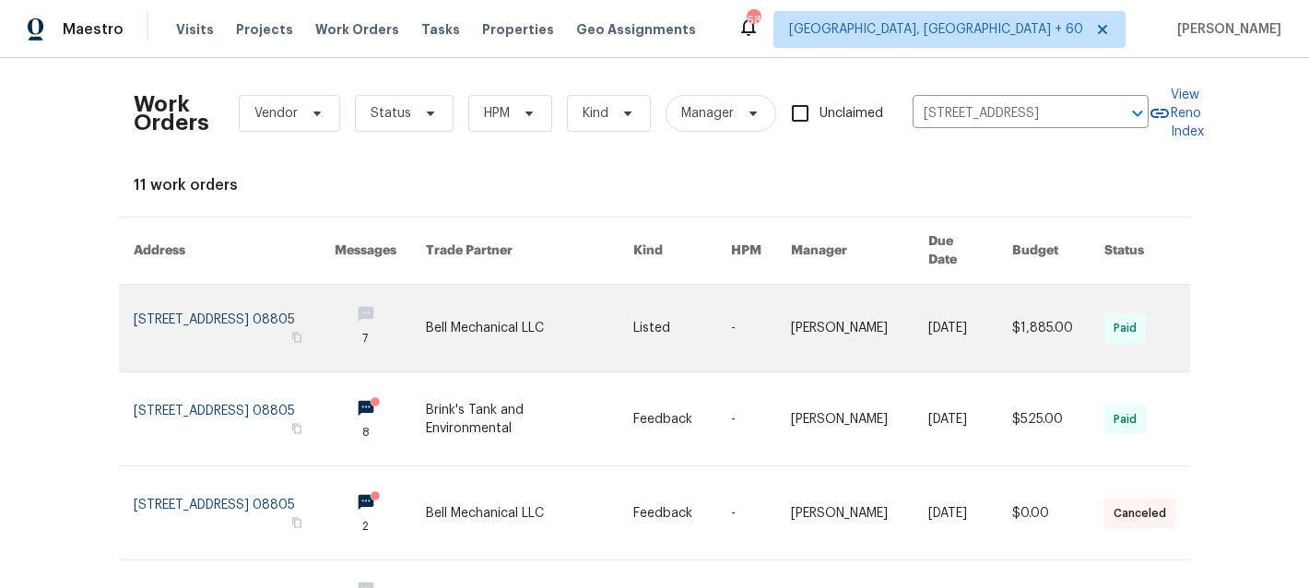
click at [511, 285] on link at bounding box center [530, 328] width 208 height 87
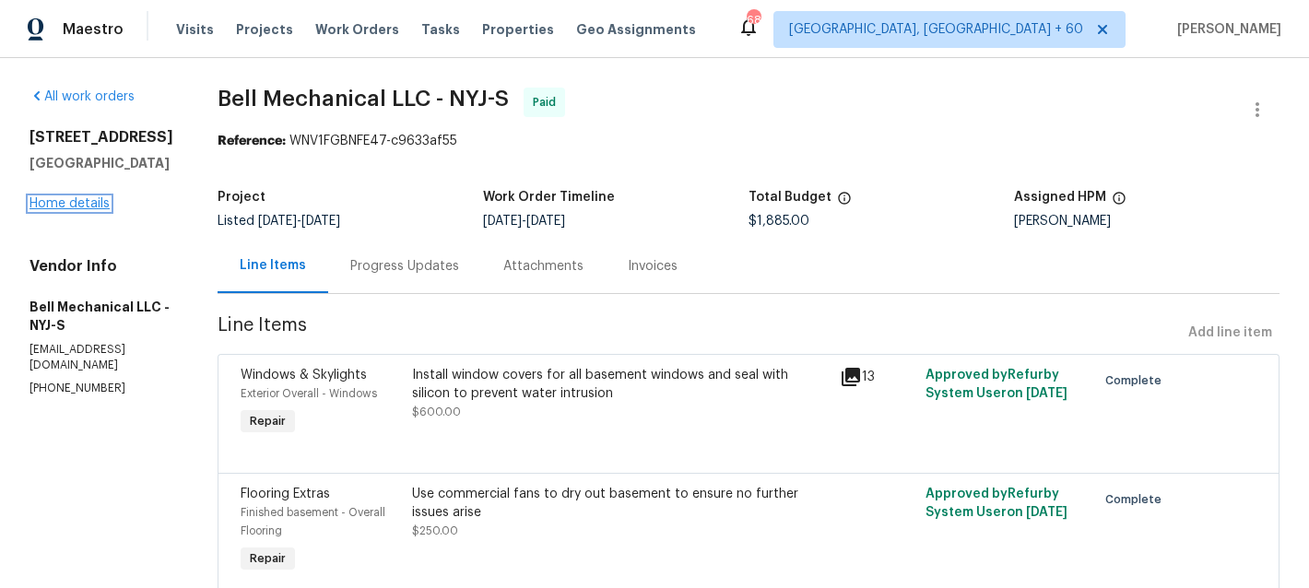
click at [42, 205] on link "Home details" at bounding box center [69, 203] width 80 height 13
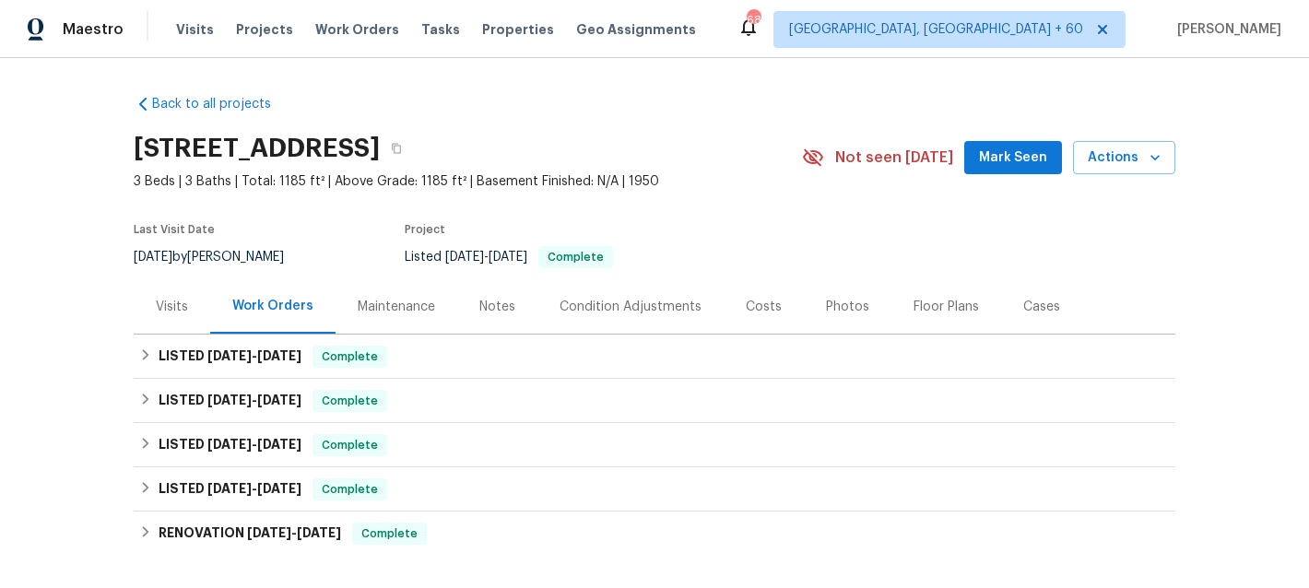
click at [170, 307] on div "Visits" at bounding box center [172, 307] width 32 height 18
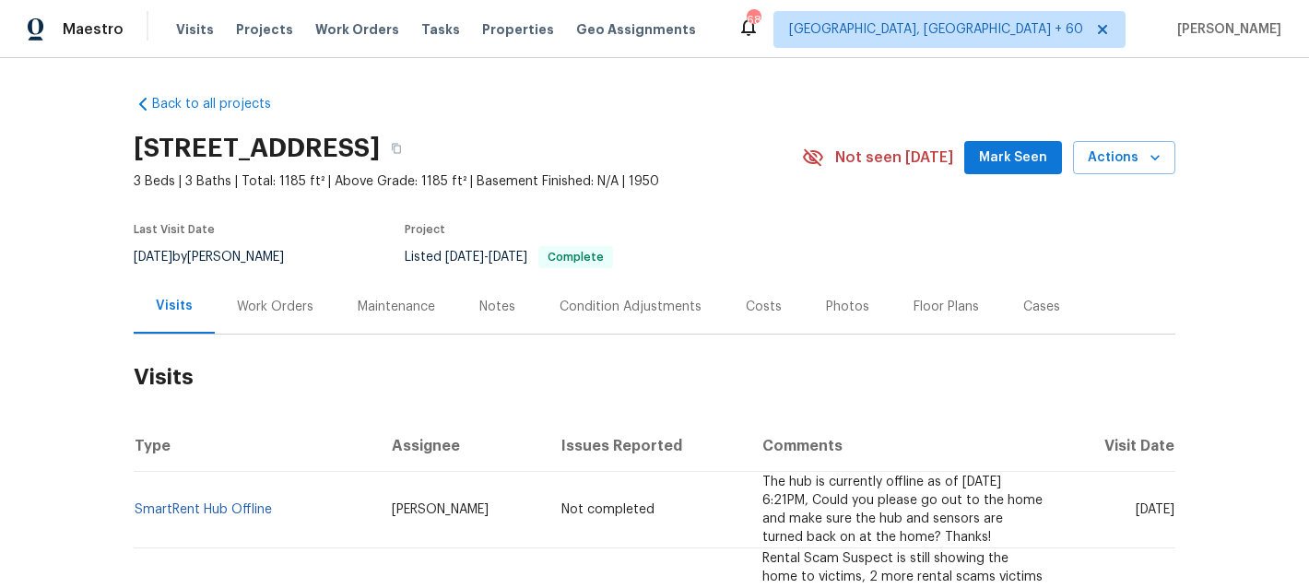
scroll to position [53, 0]
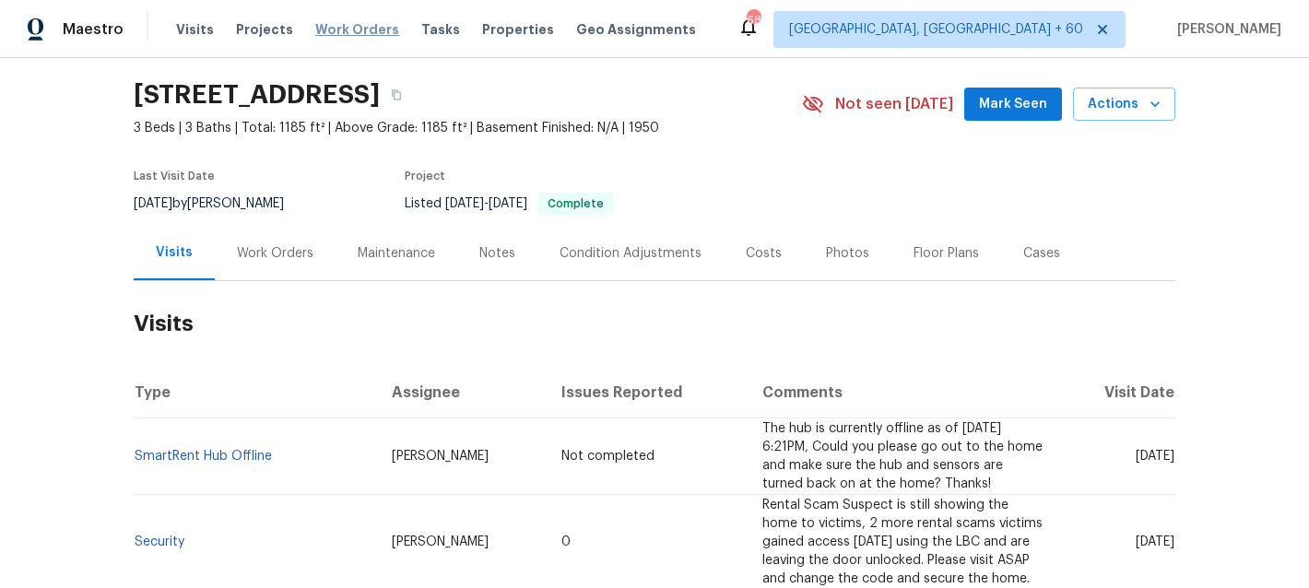
click at [351, 25] on span "Work Orders" at bounding box center [357, 29] width 84 height 18
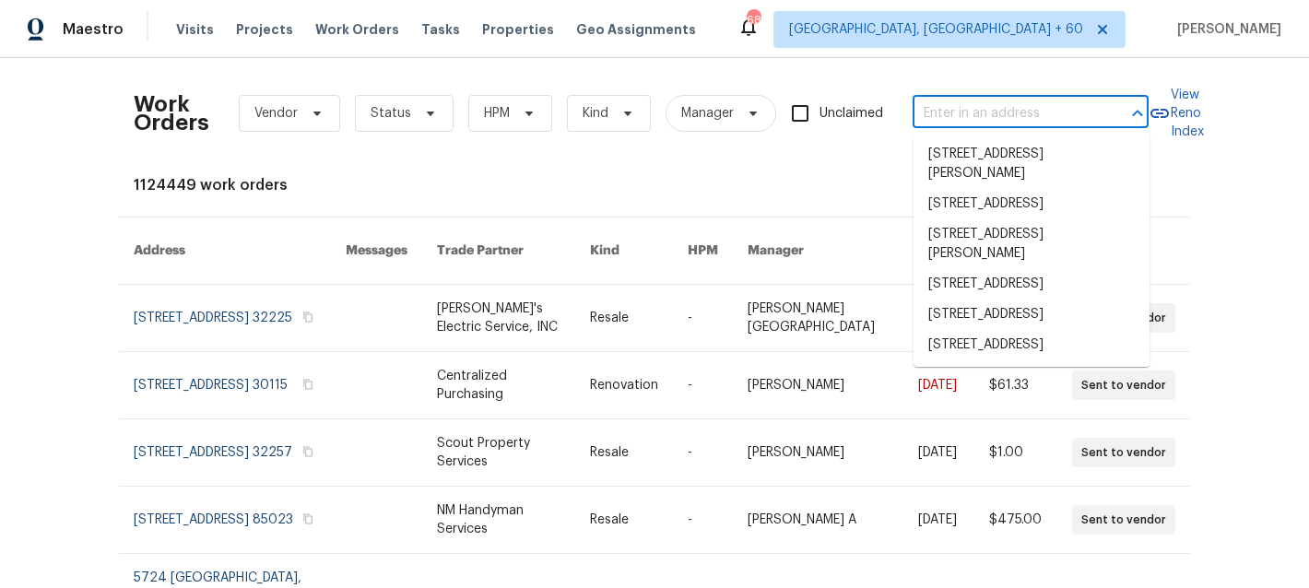
click at [970, 123] on input "text" at bounding box center [1004, 114] width 184 height 29
paste input "[STREET_ADDRESS]"
type input "[STREET_ADDRESS]"
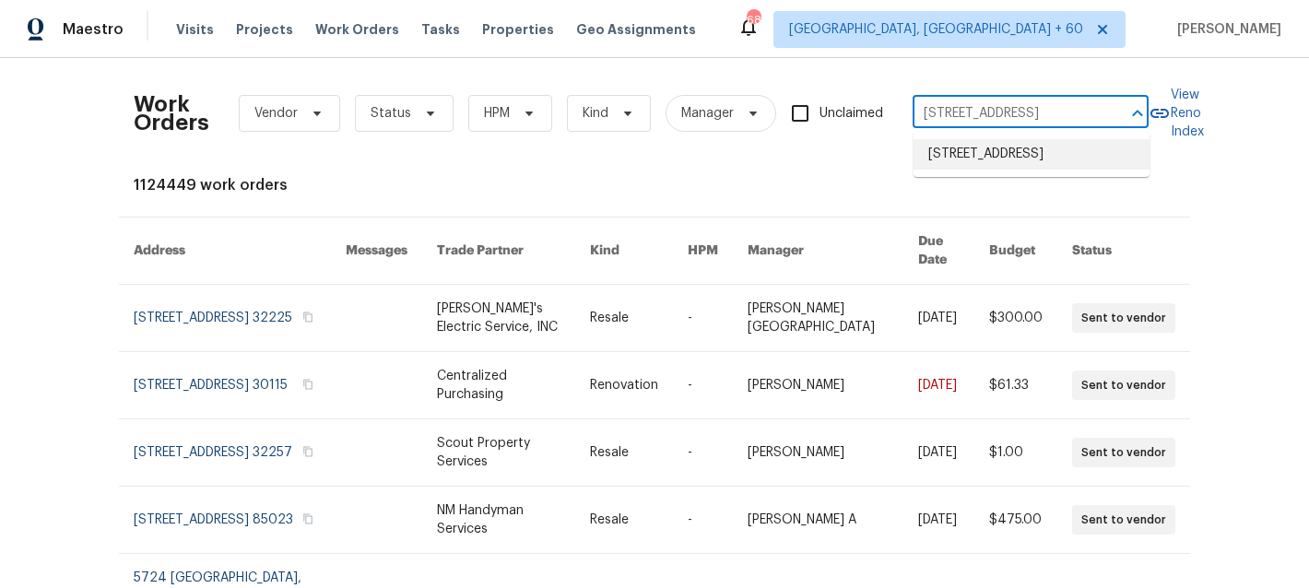
click at [1017, 162] on li "[STREET_ADDRESS]" at bounding box center [1031, 154] width 236 height 30
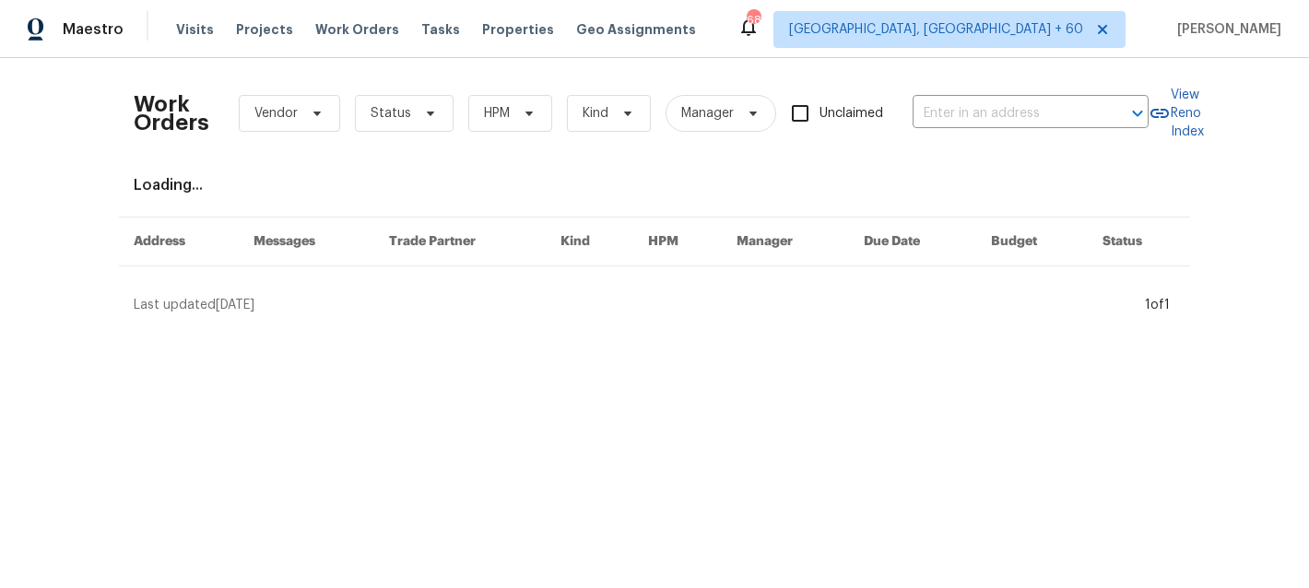
type input "[STREET_ADDRESS]"
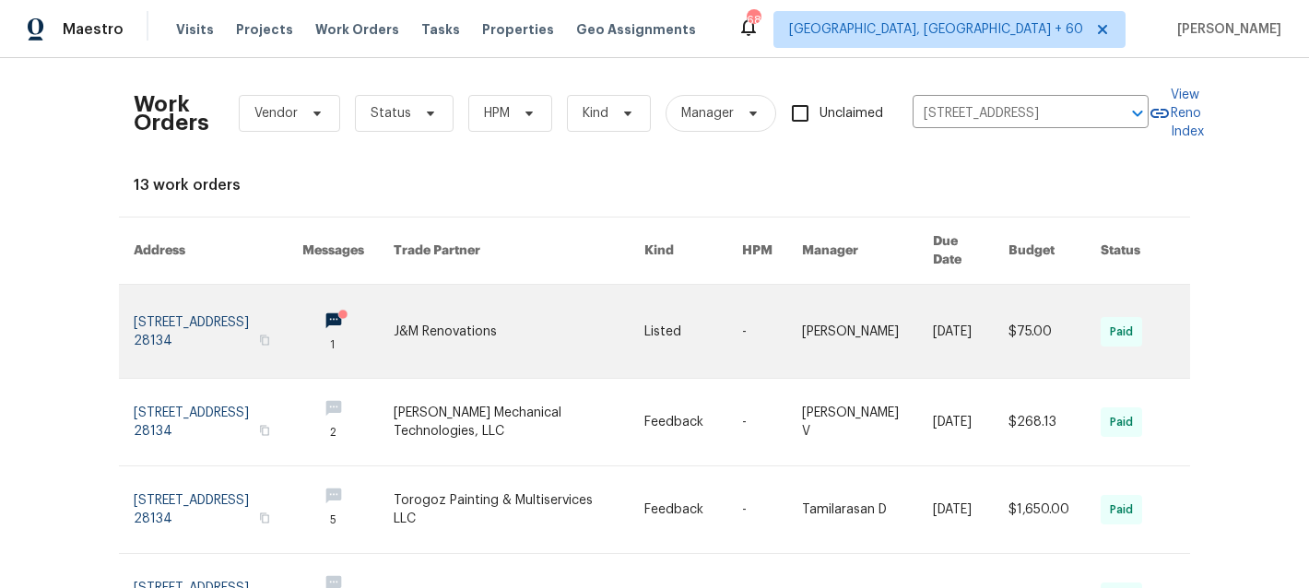
click at [508, 314] on link at bounding box center [519, 331] width 251 height 93
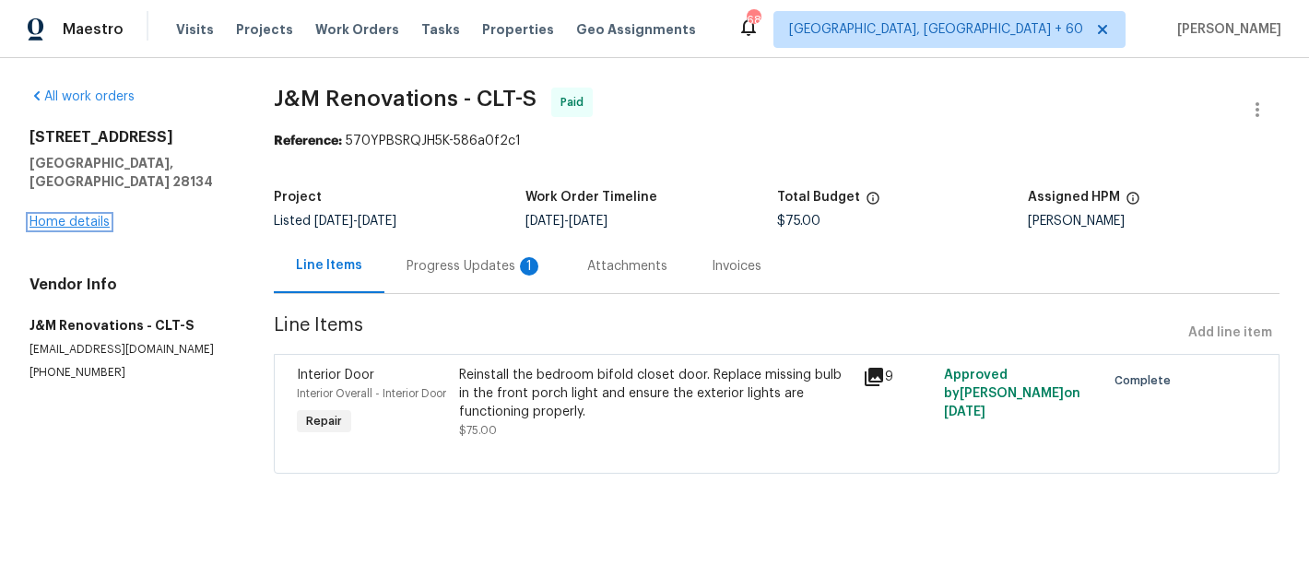
click at [49, 216] on link "Home details" at bounding box center [69, 222] width 80 height 13
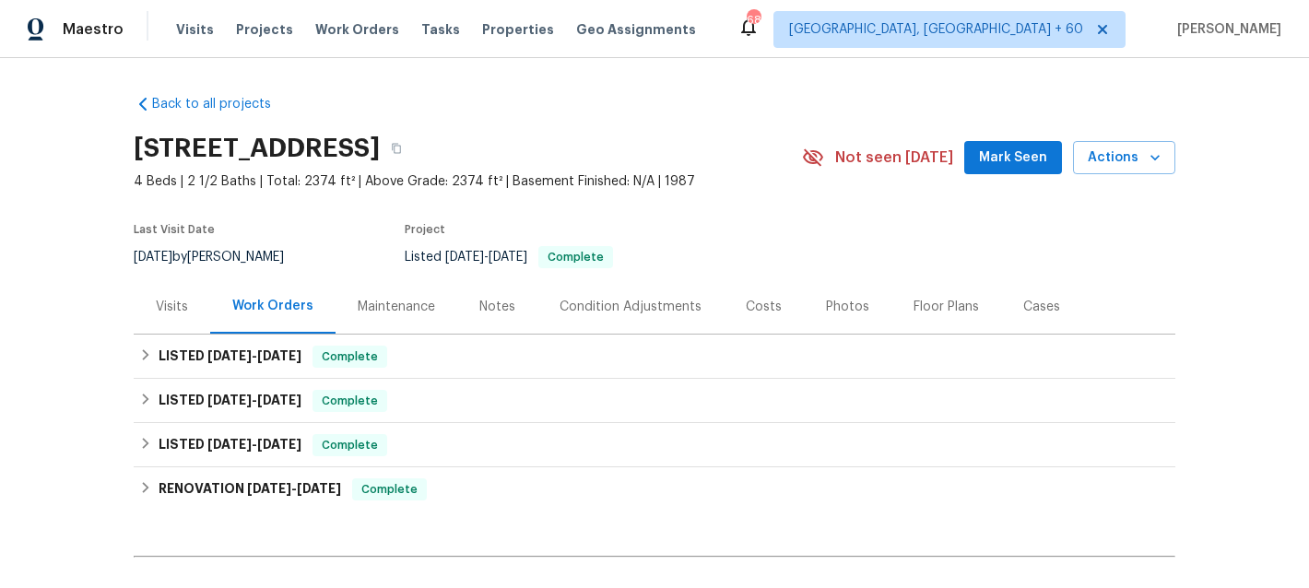
click at [397, 304] on div "Maintenance" at bounding box center [396, 307] width 77 height 18
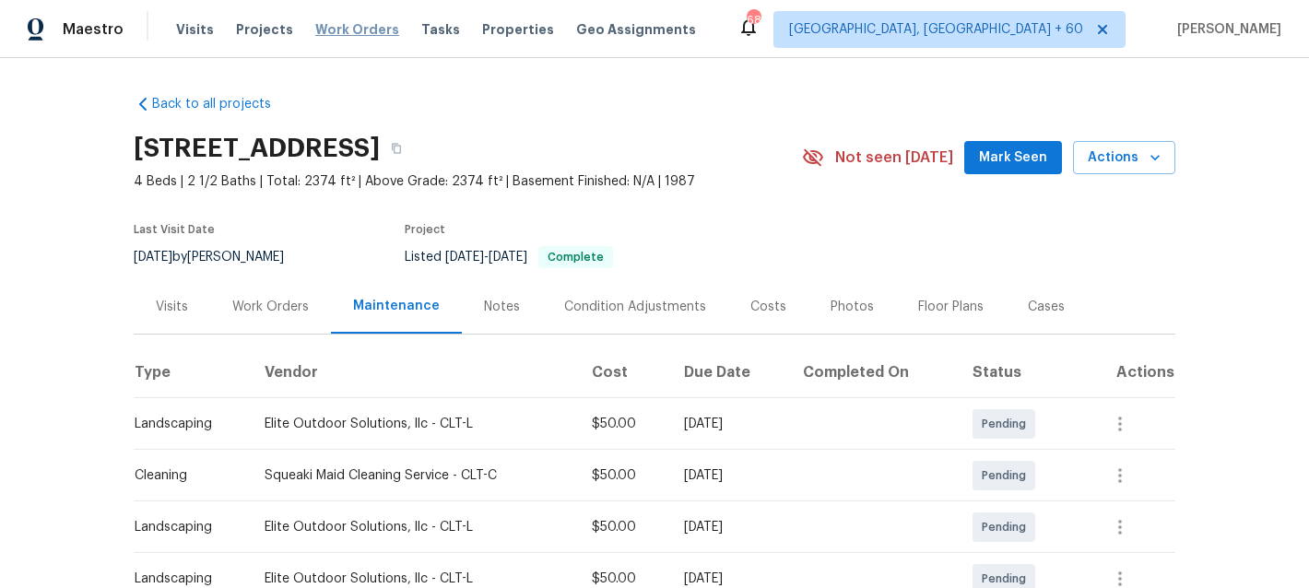
click at [355, 23] on span "Work Orders" at bounding box center [357, 29] width 84 height 18
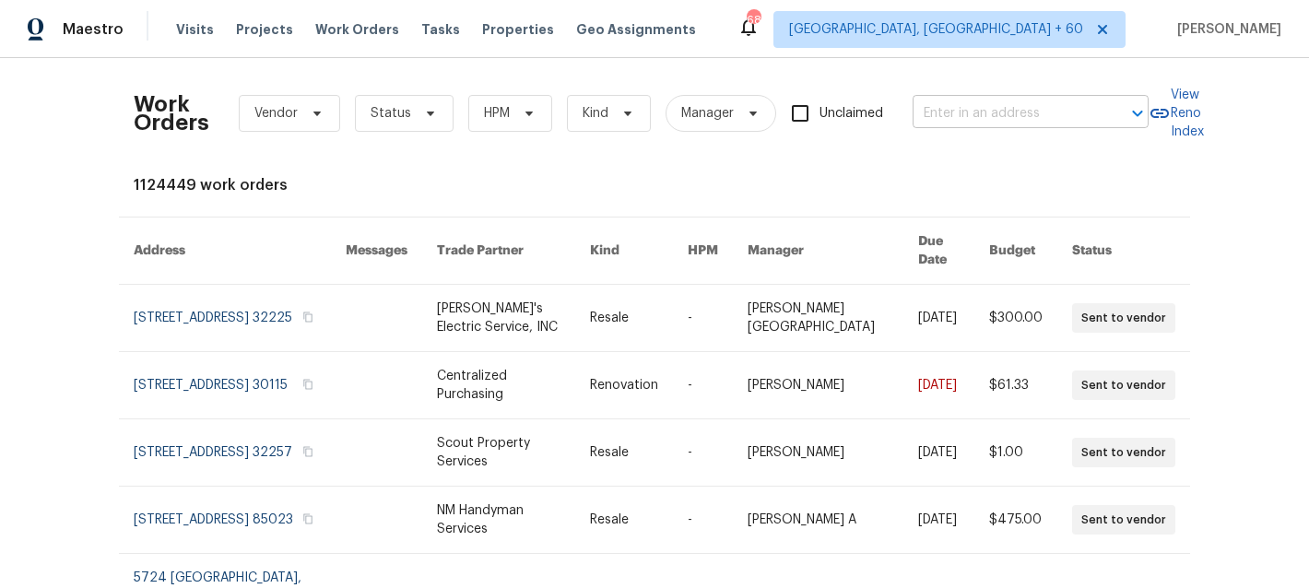
click at [963, 119] on input "text" at bounding box center [1004, 114] width 184 height 29
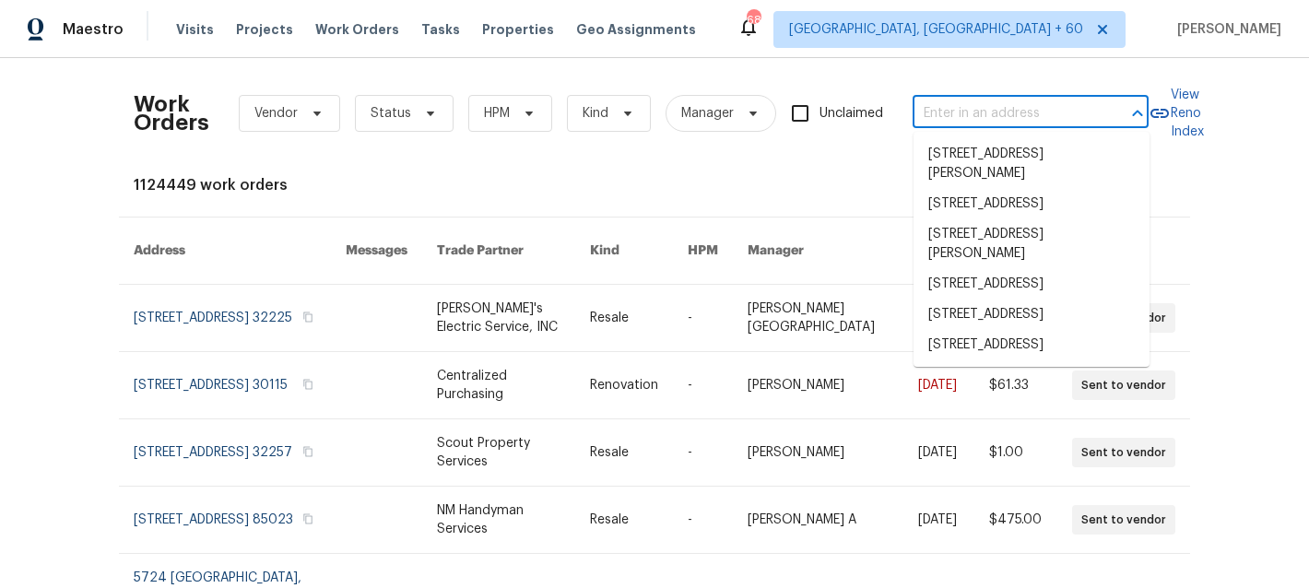
paste input "[STREET_ADDRESS]"
type input "[STREET_ADDRESS]"
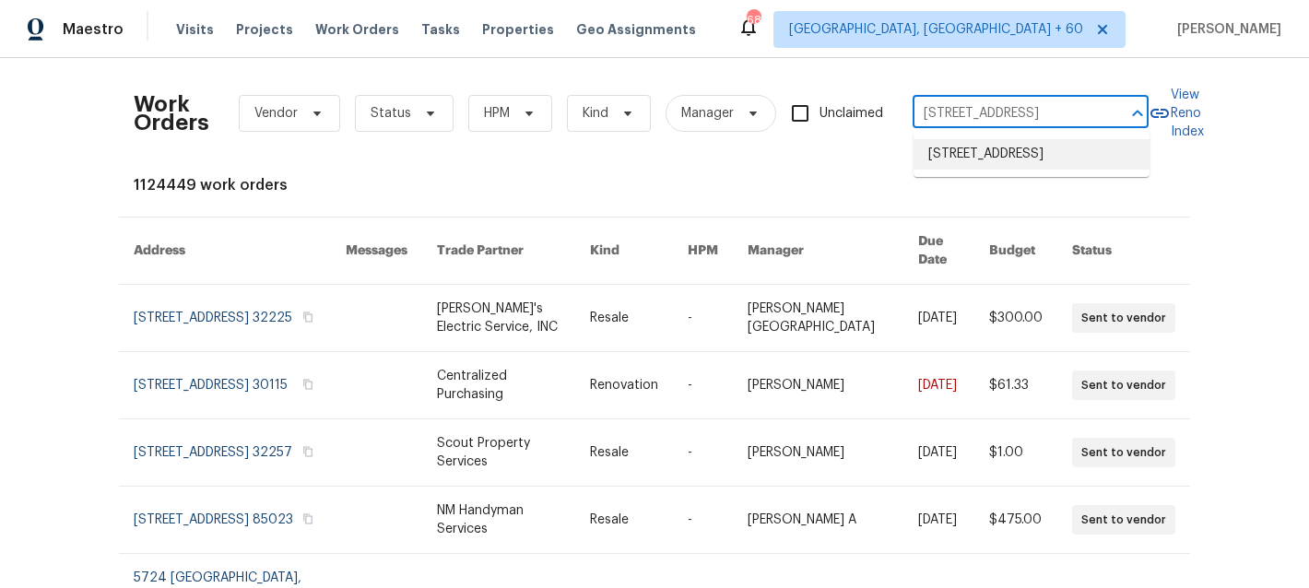
click at [1022, 162] on li "[STREET_ADDRESS]" at bounding box center [1031, 154] width 236 height 30
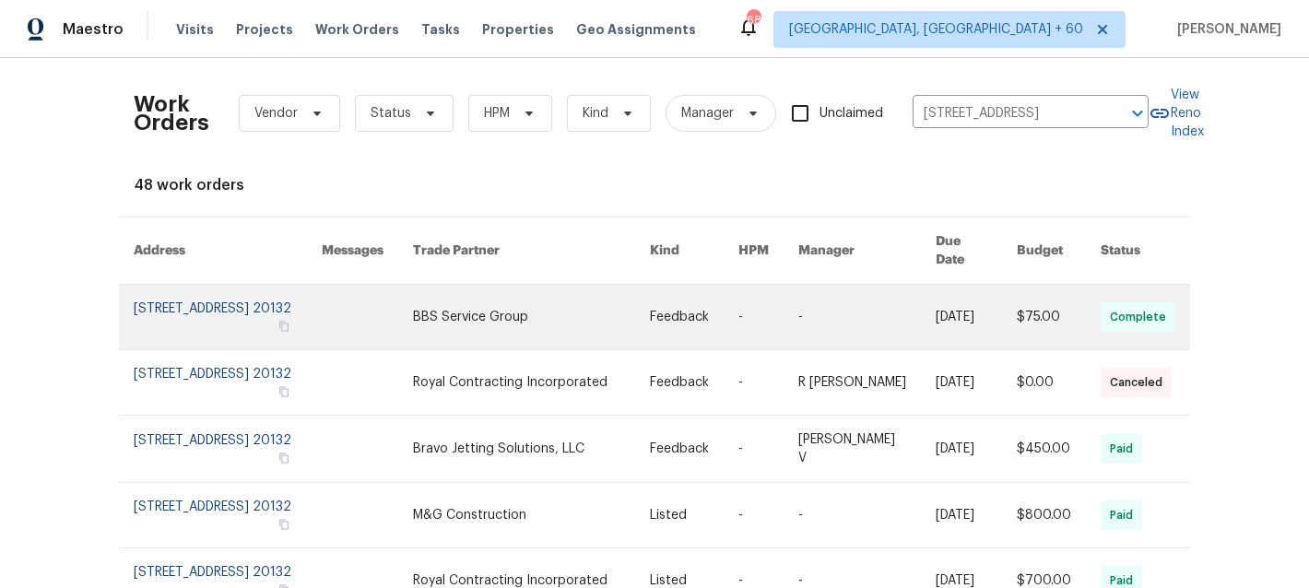
click at [581, 320] on link at bounding box center [531, 317] width 237 height 65
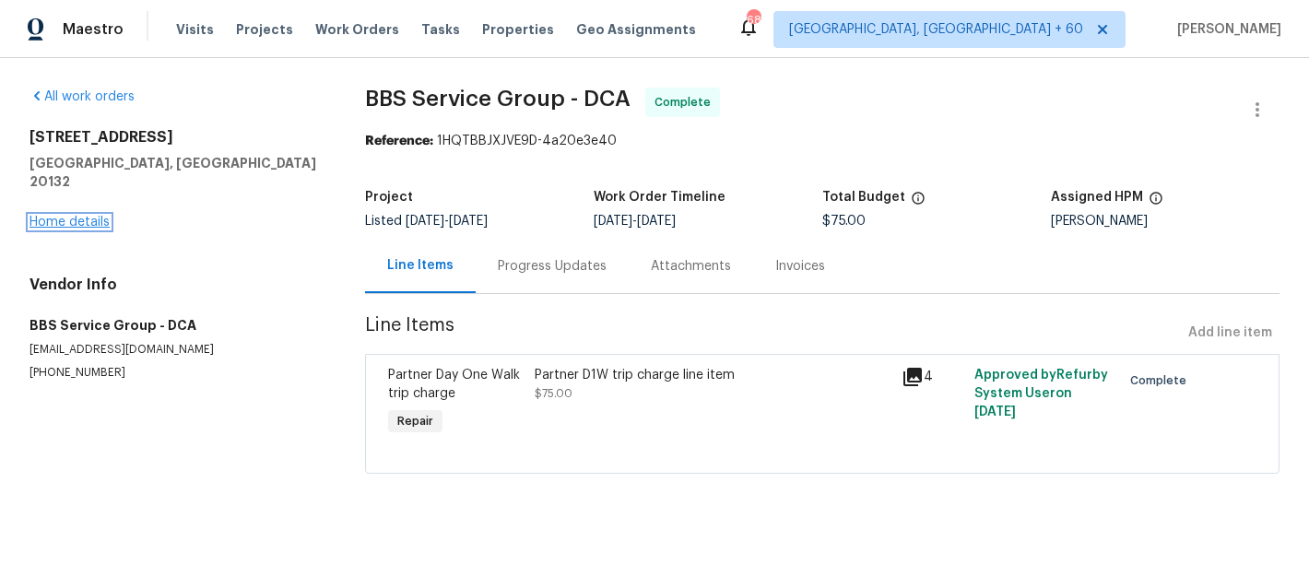
click at [75, 216] on link "Home details" at bounding box center [69, 222] width 80 height 13
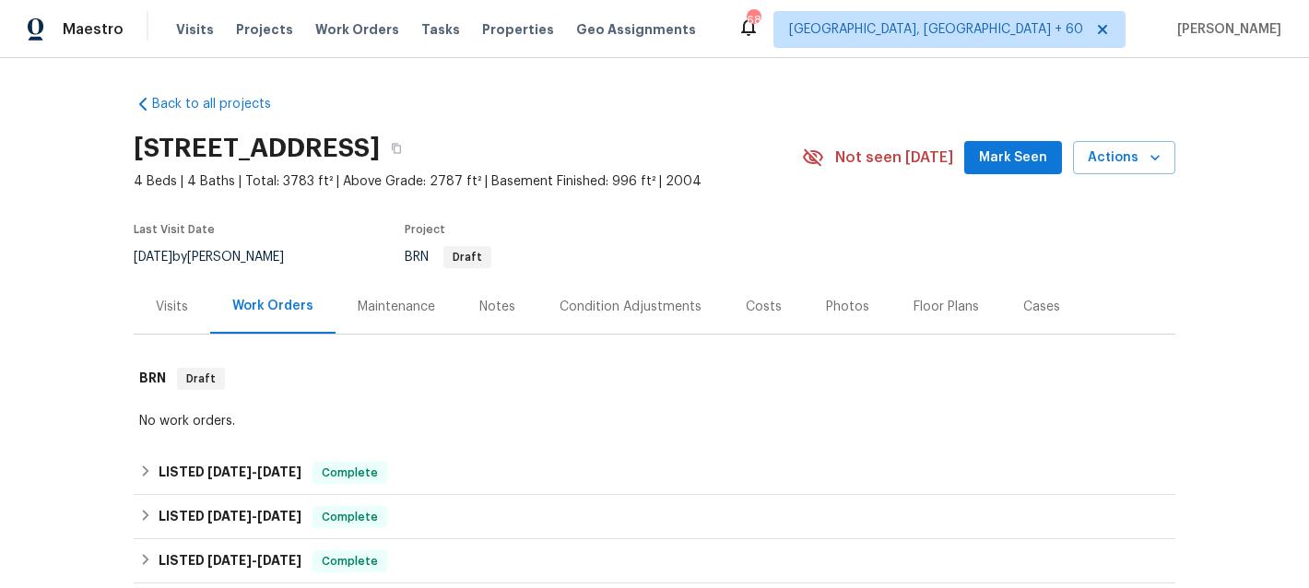
scroll to position [45, 0]
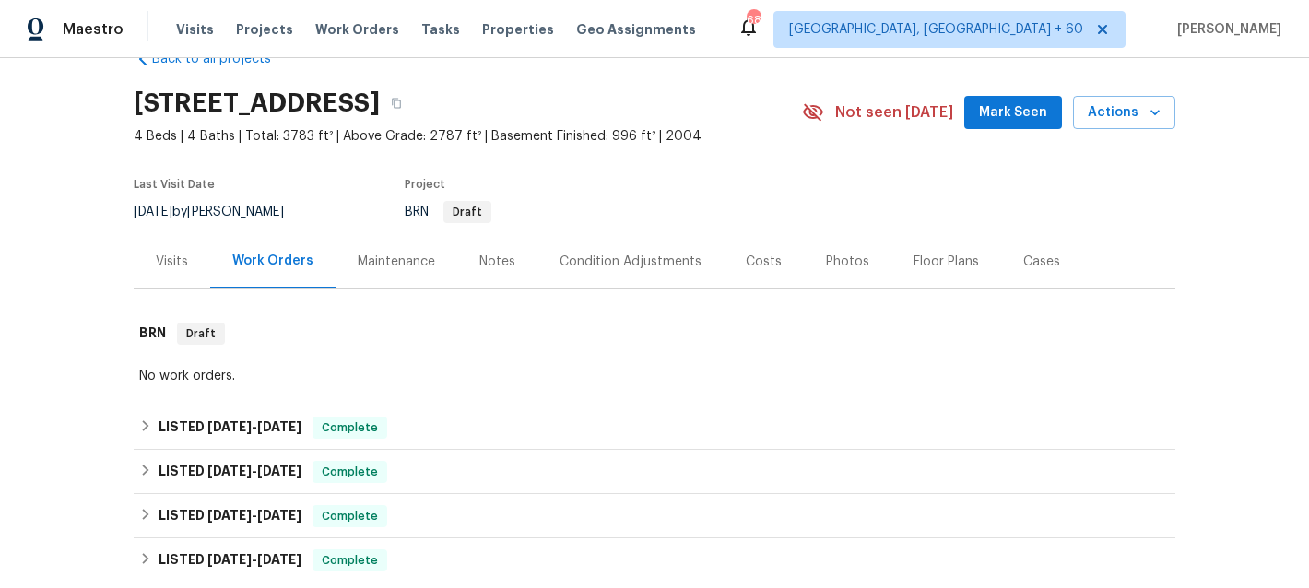
click at [385, 265] on div "Maintenance" at bounding box center [396, 262] width 77 height 18
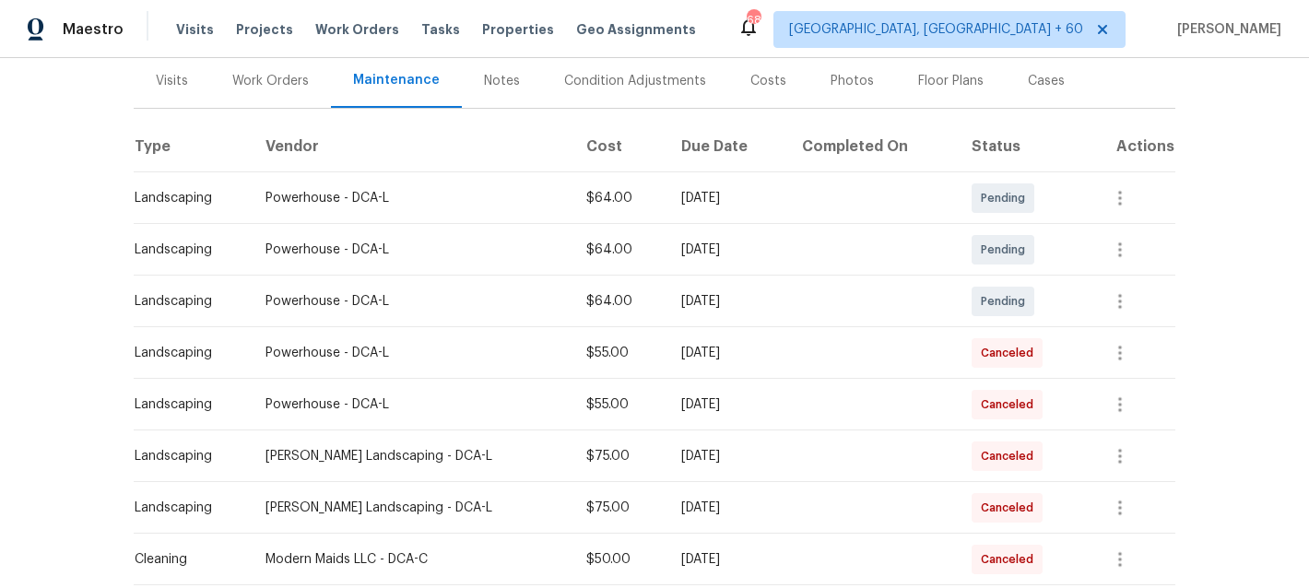
scroll to position [222, 0]
